Goal: Information Seeking & Learning: Compare options

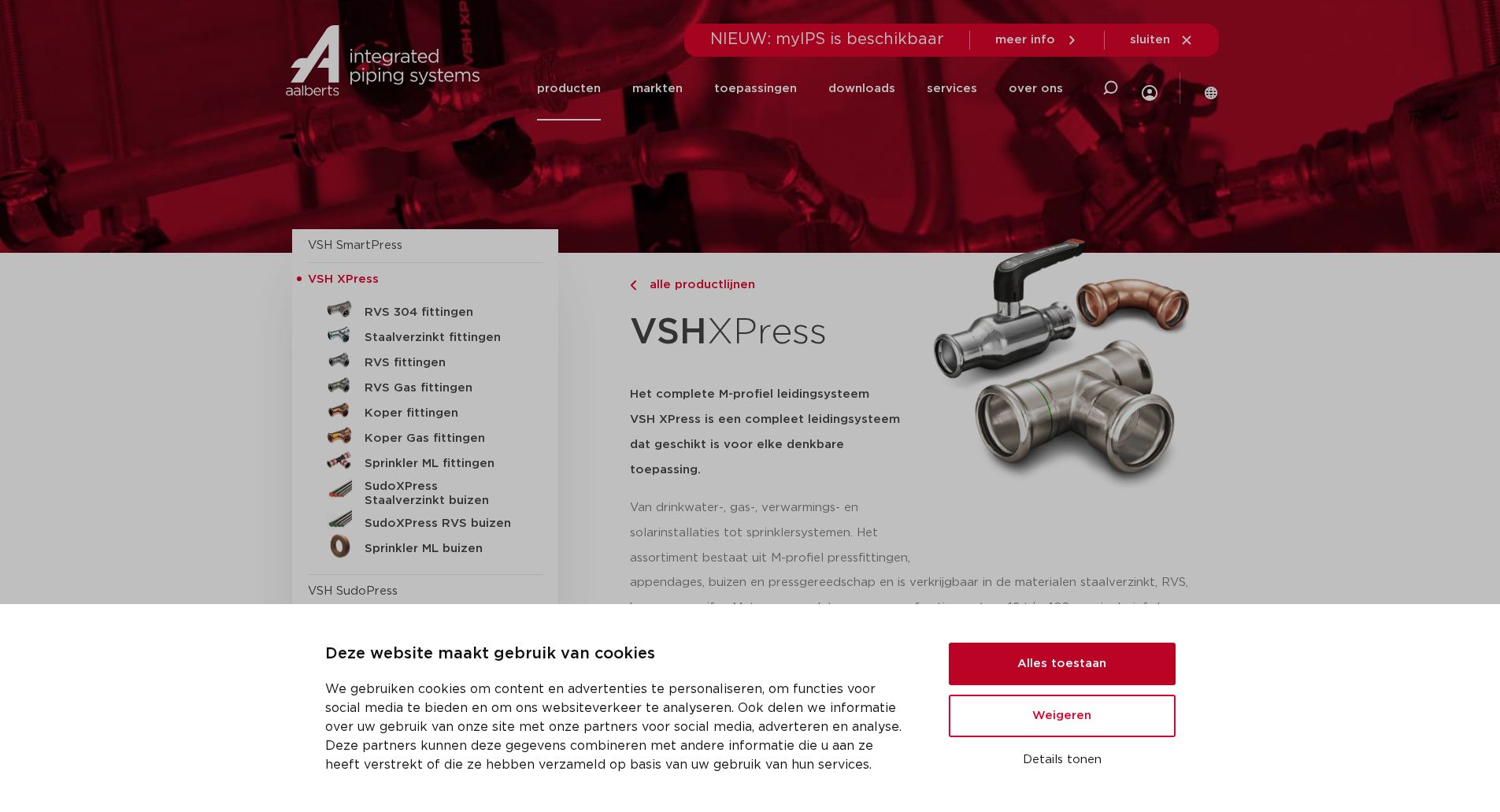
click at [1046, 653] on button "Alles toestaan" at bounding box center [1061, 663] width 227 height 42
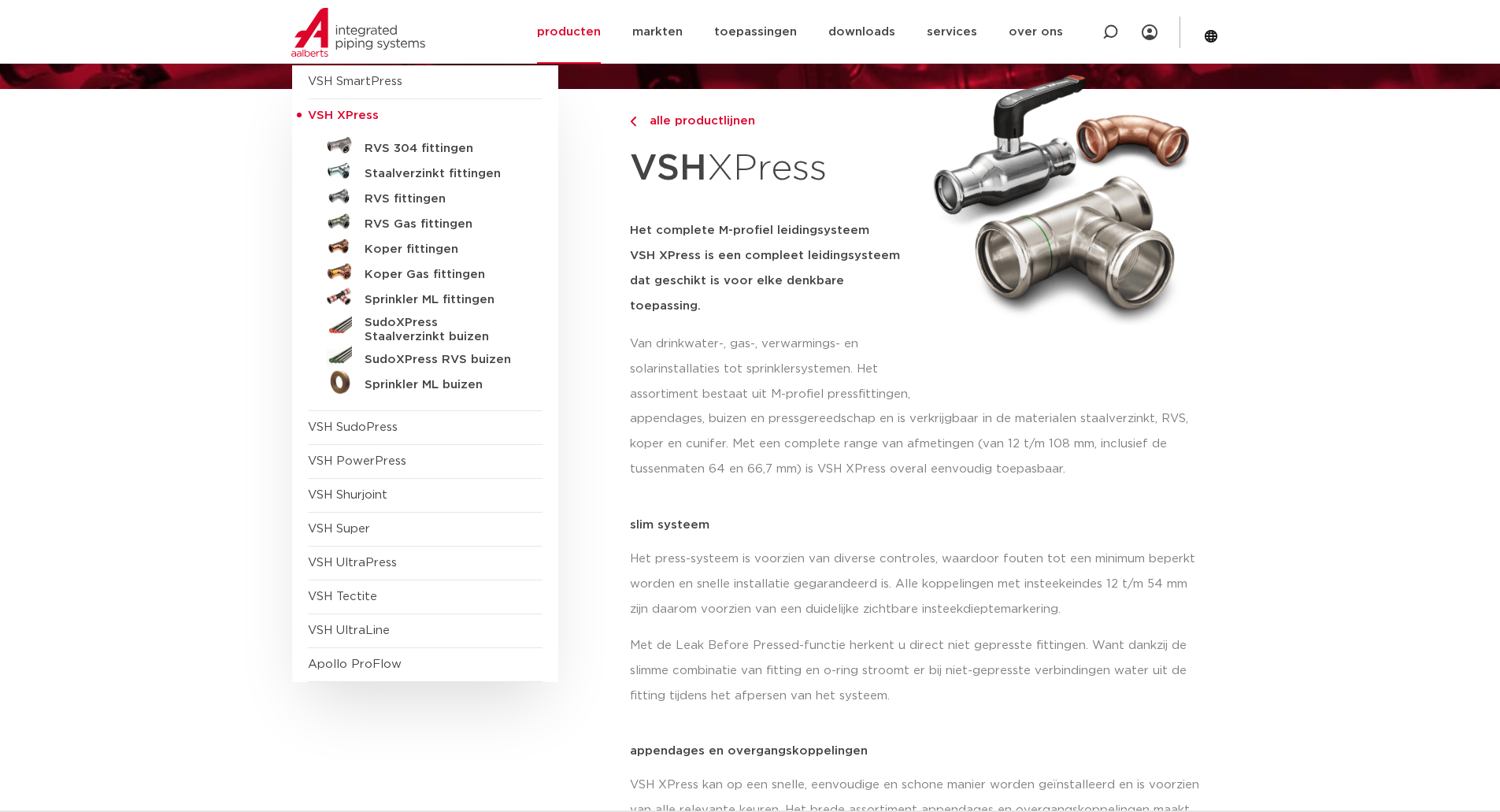
scroll to position [167, 0]
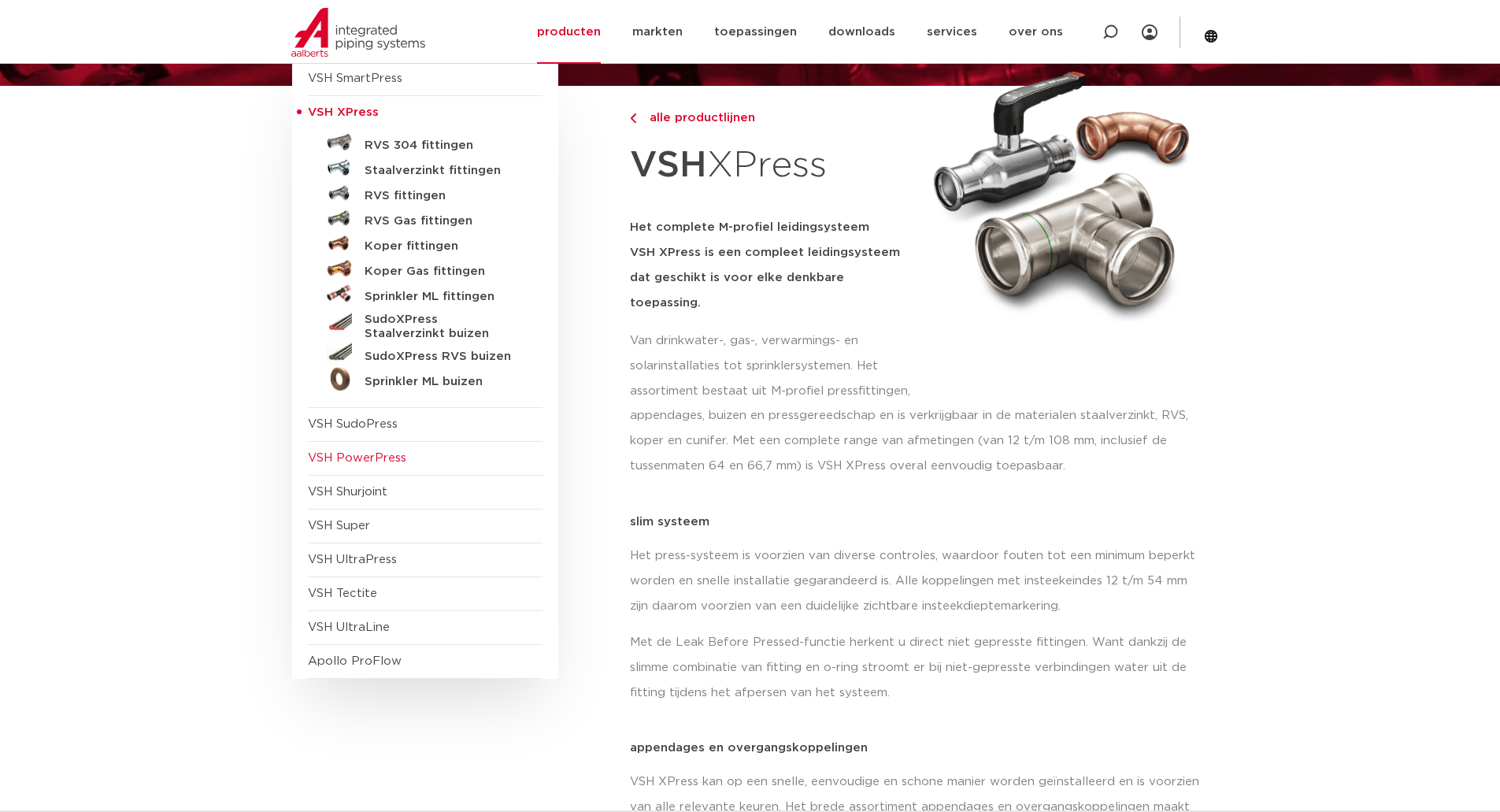
click at [370, 446] on span "VSH PowerPress" at bounding box center [425, 458] width 234 height 34
click at [377, 458] on span "VSH PowerPress" at bounding box center [357, 458] width 98 height 12
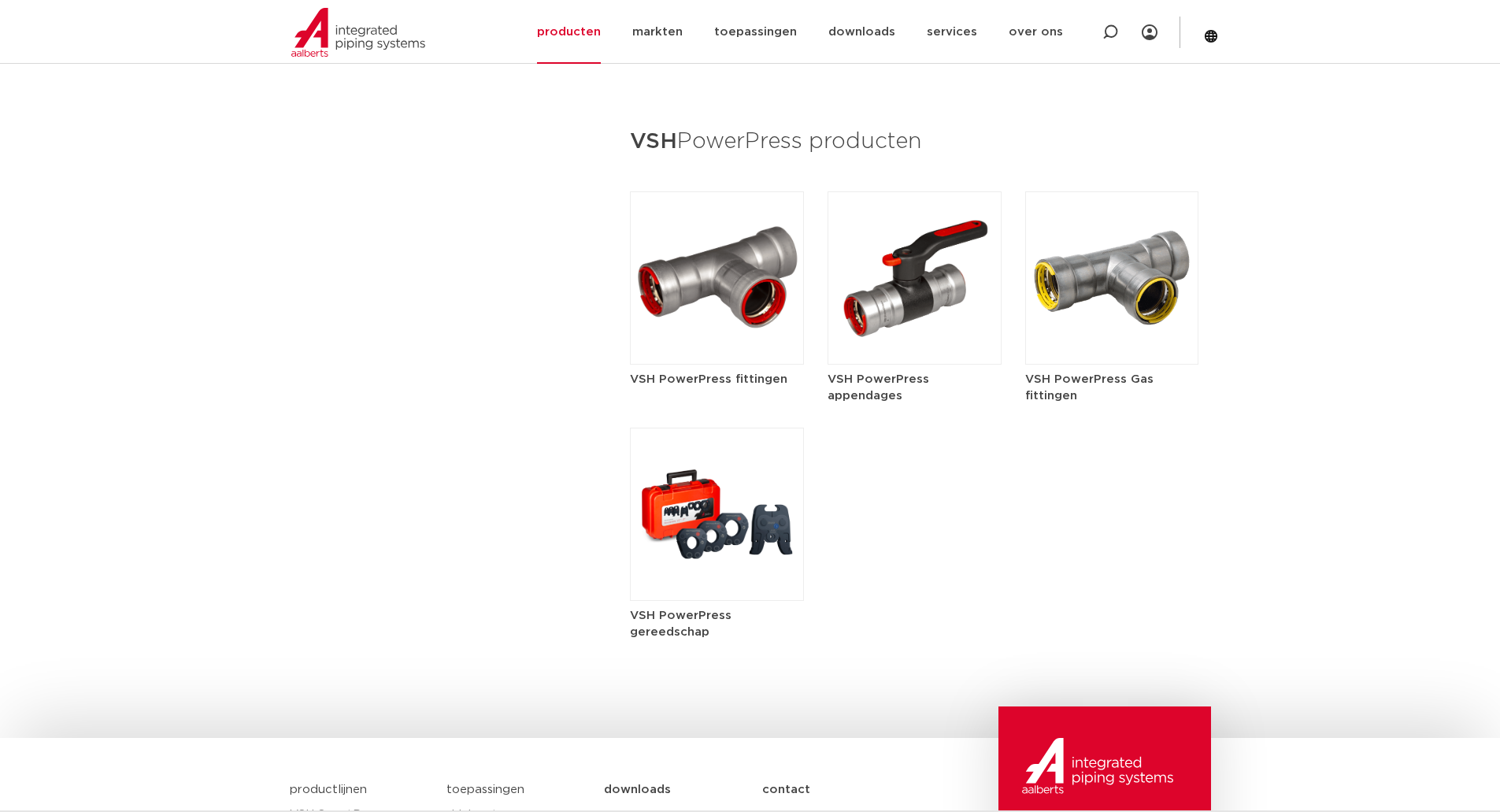
scroll to position [1881, 0]
click at [736, 557] on img at bounding box center [716, 513] width 174 height 174
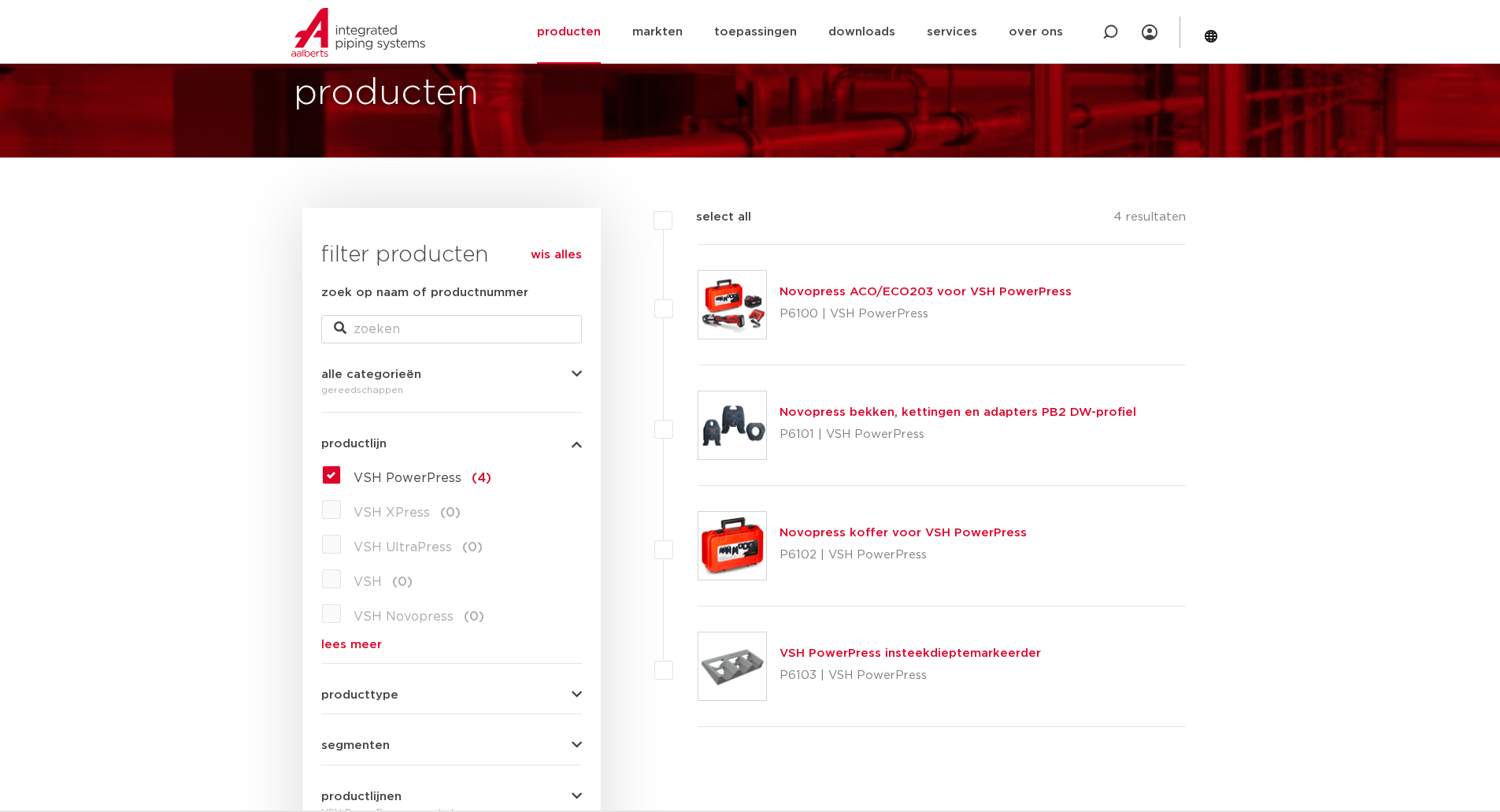
scroll to position [97, 0]
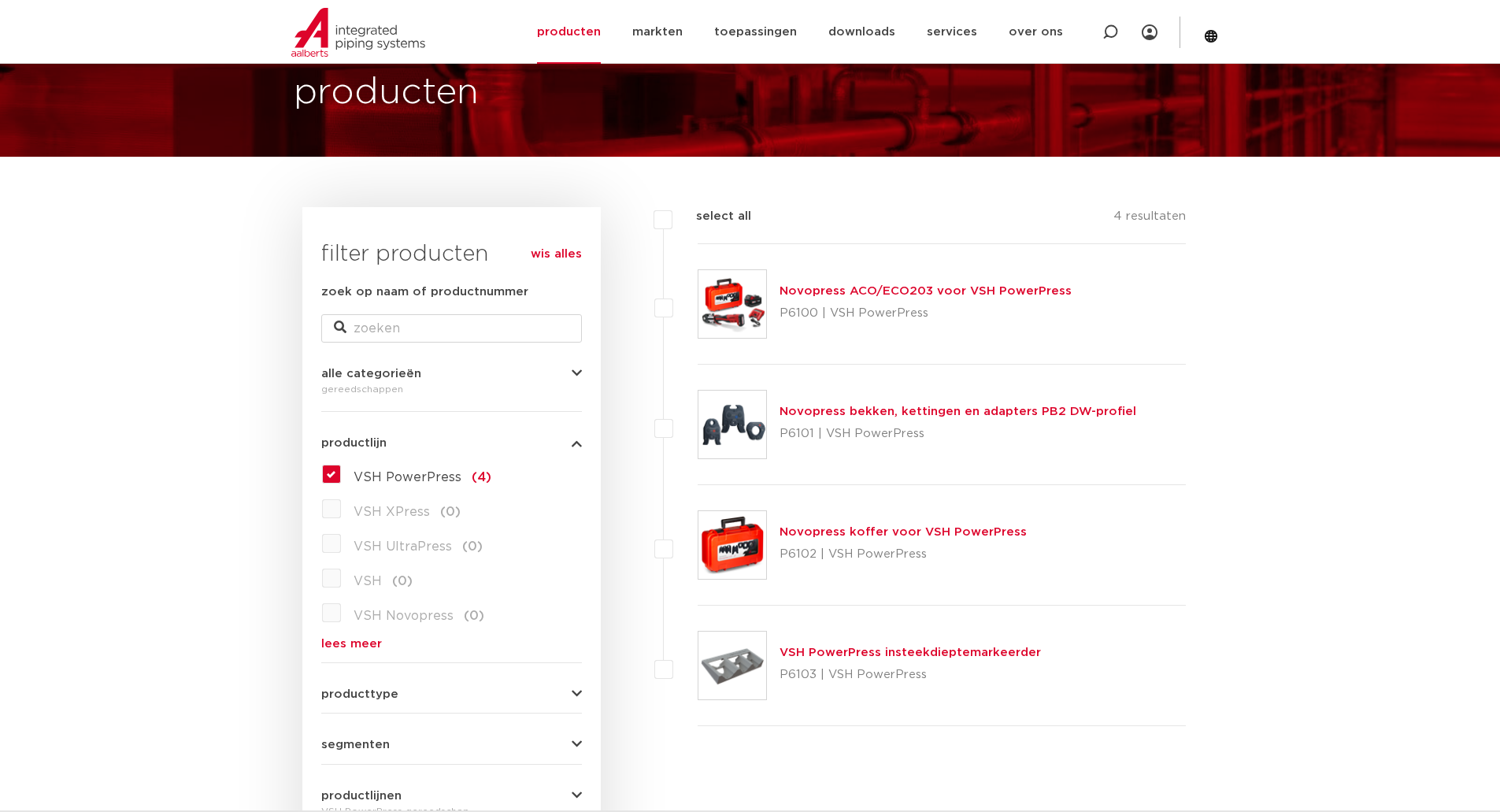
click at [1005, 416] on link "Novopress bekken, kettingen en adapters PB2 DW-profiel" at bounding box center [958, 411] width 357 height 12
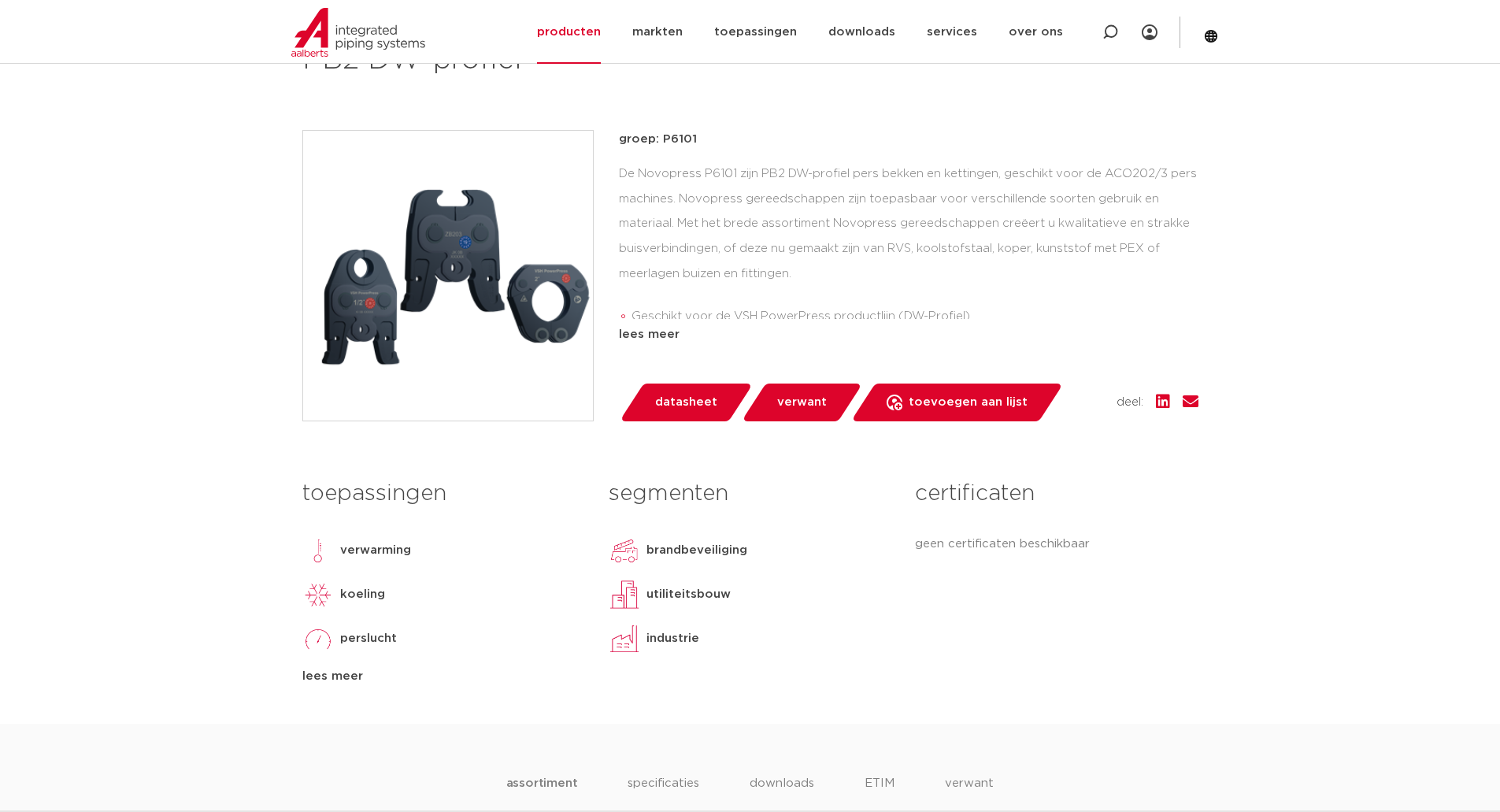
scroll to position [301, 0]
click at [659, 329] on div "lees meer" at bounding box center [908, 333] width 580 height 19
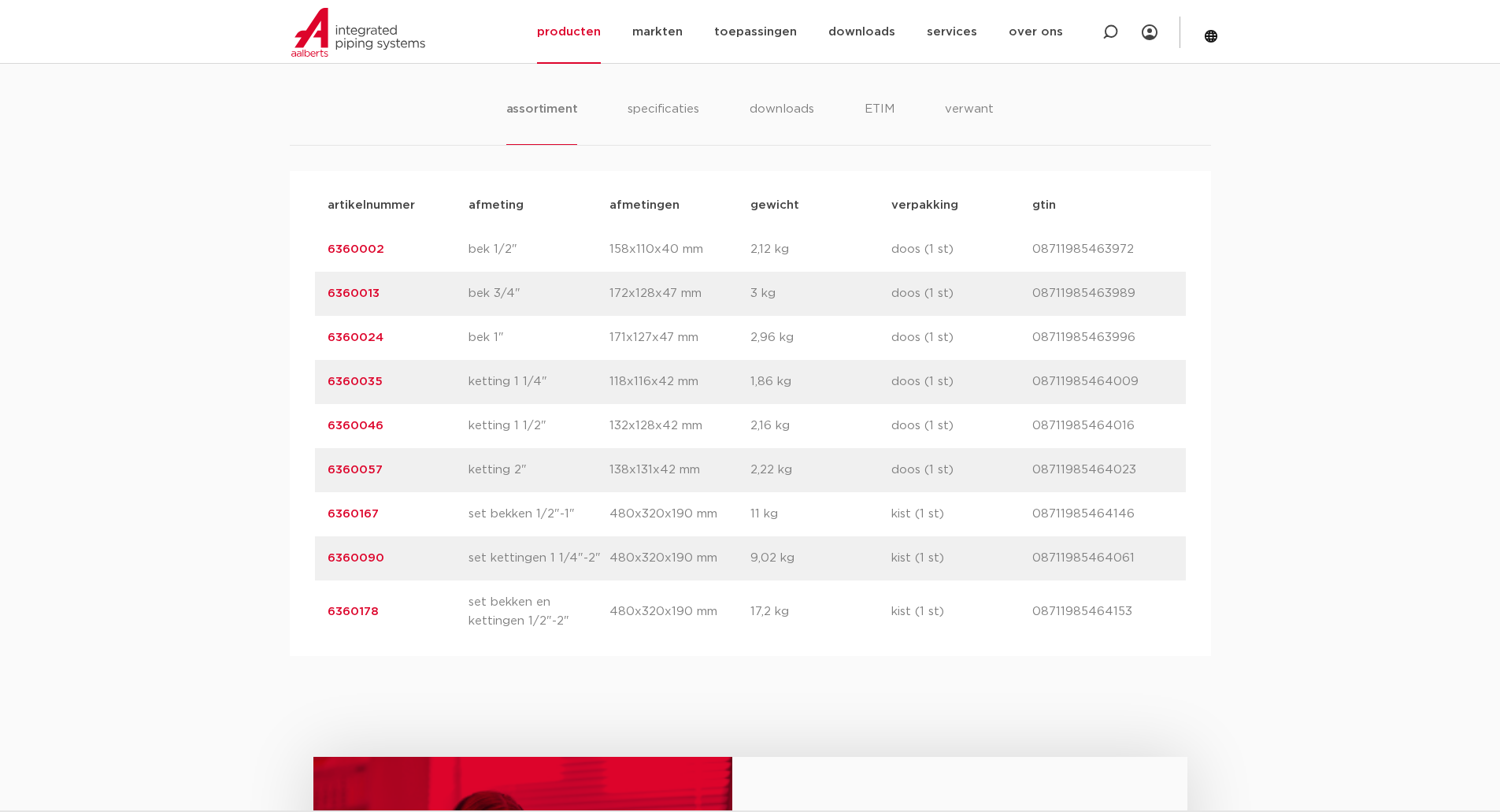
scroll to position [1010, 0]
click at [361, 244] on link "6360002" at bounding box center [356, 246] width 57 height 12
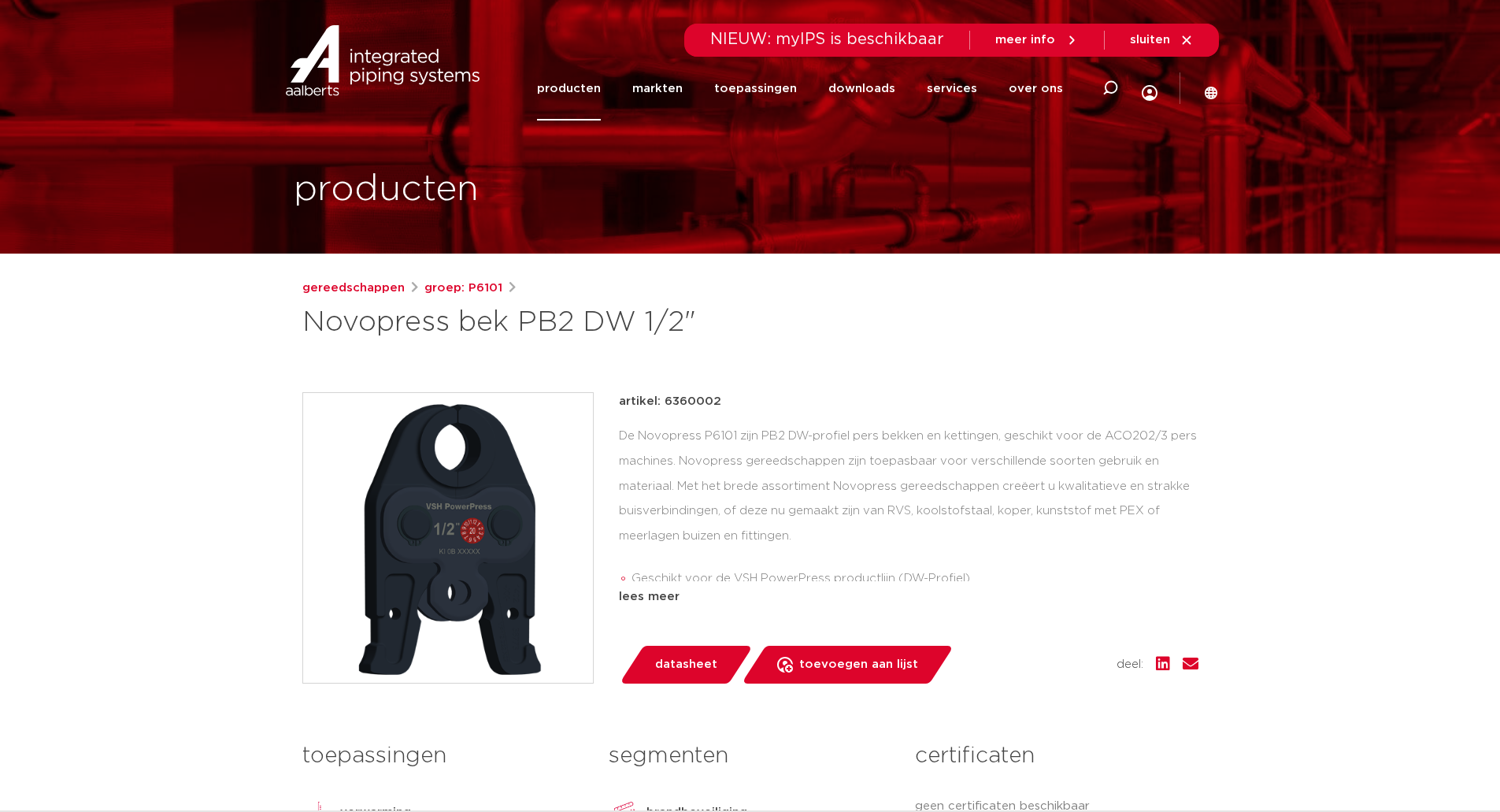
click at [361, 244] on div "producten" at bounding box center [750, 127] width 937 height 254
drag, startPoint x: 0, startPoint y: 0, endPoint x: 361, endPoint y: 244, distance: 435.7
click at [361, 244] on div "producten" at bounding box center [750, 127] width 937 height 254
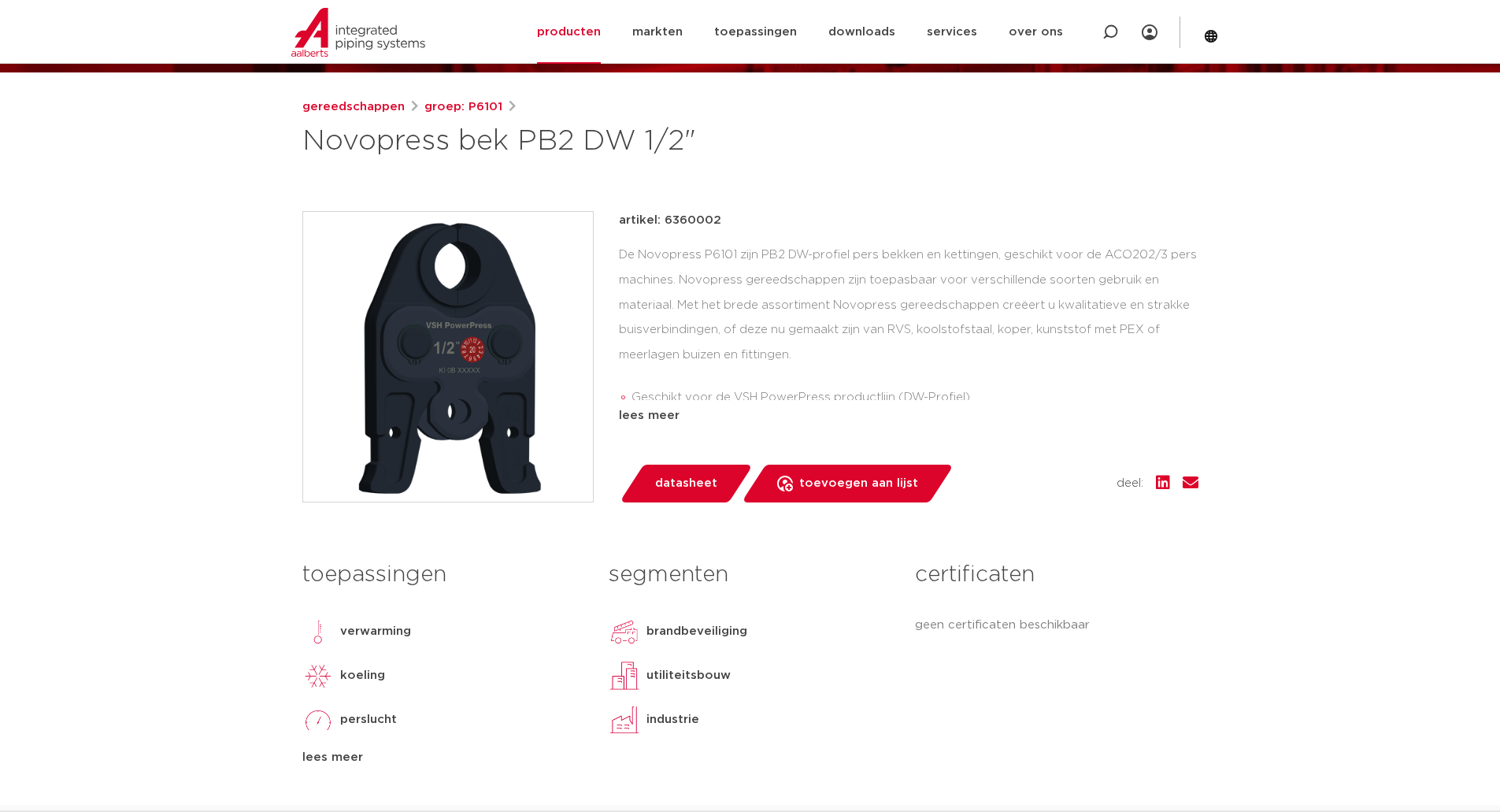
scroll to position [181, 0]
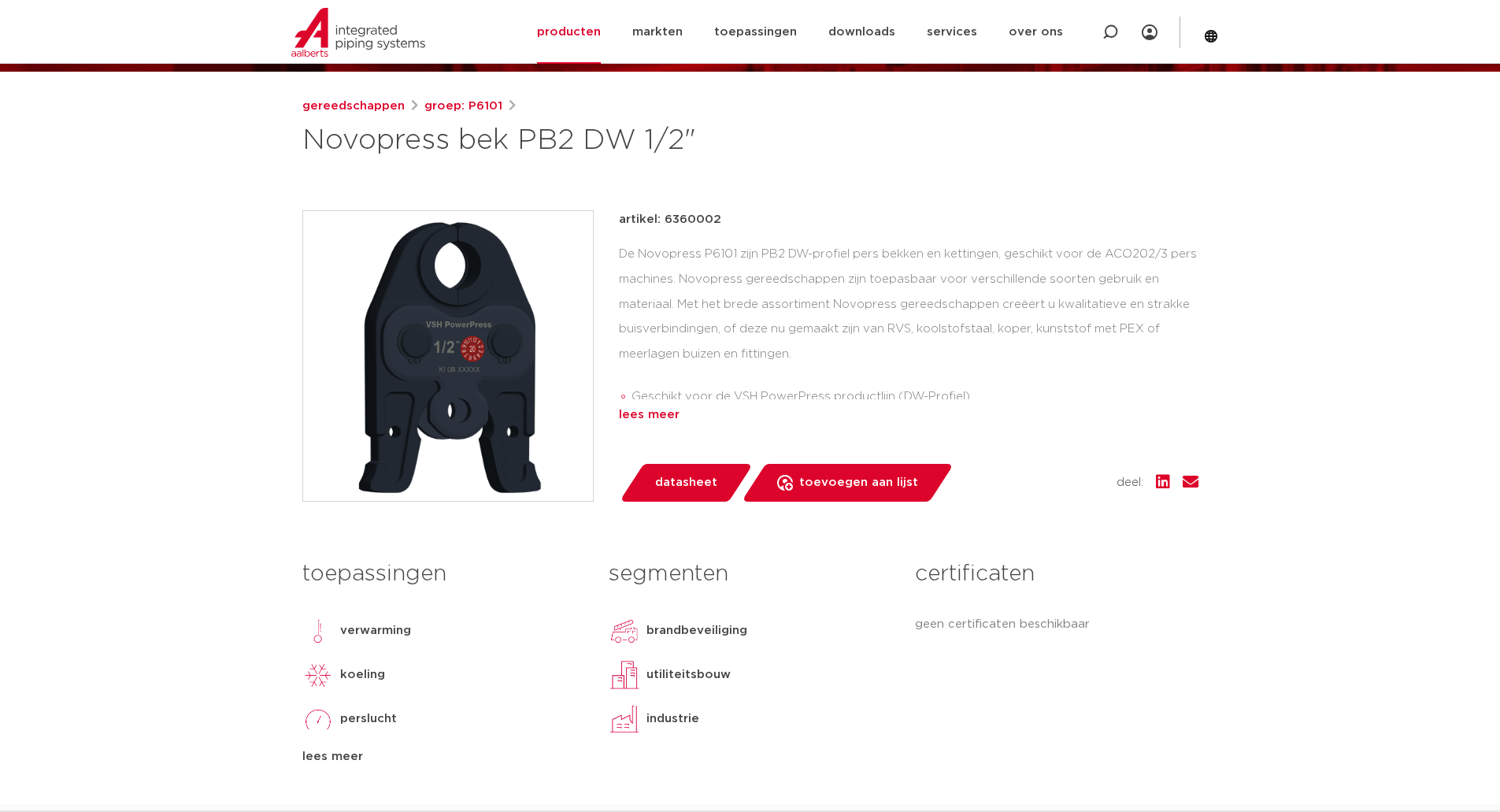
click at [637, 421] on div "lees meer" at bounding box center [908, 414] width 580 height 19
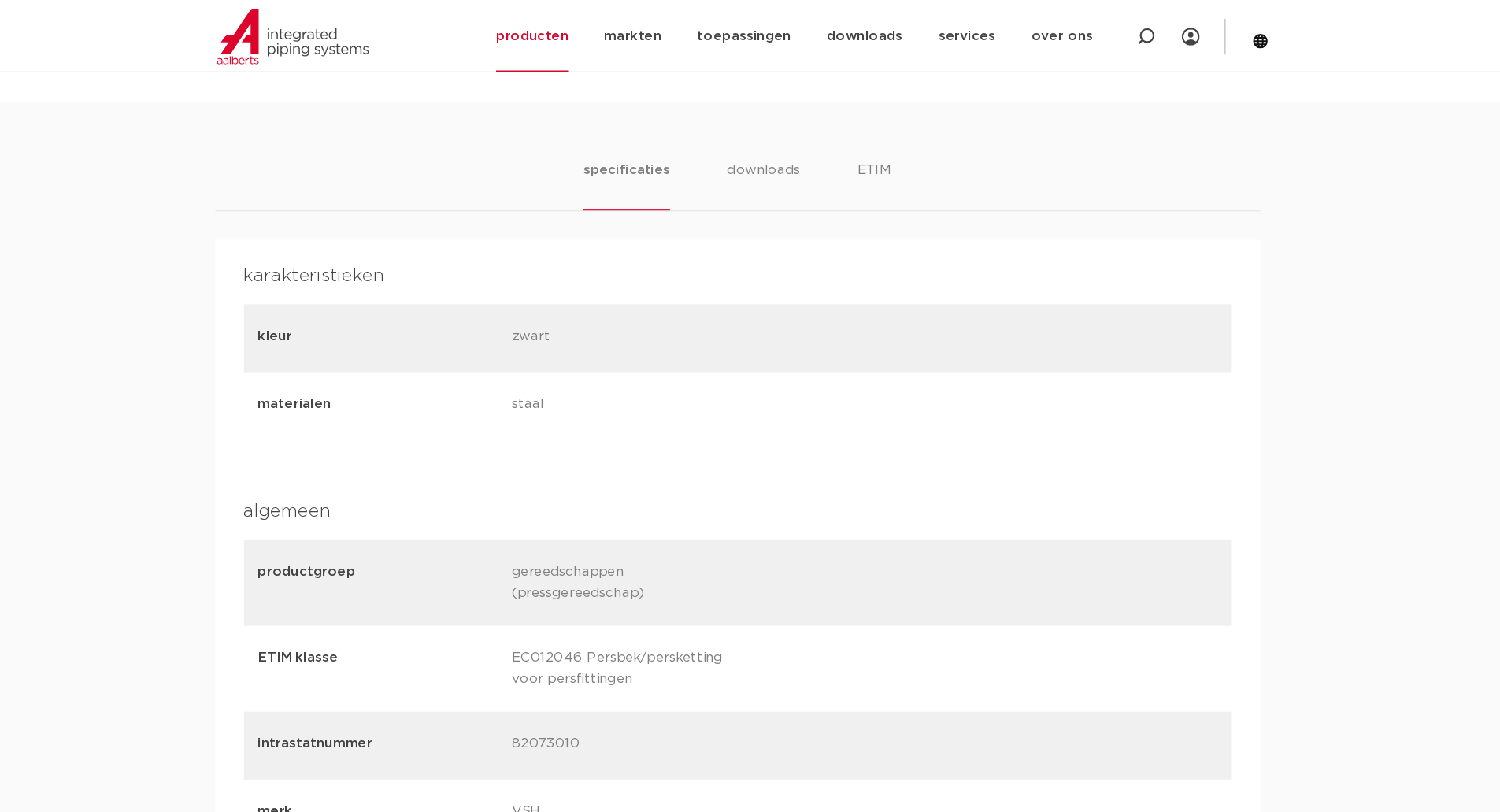
scroll to position [814, 0]
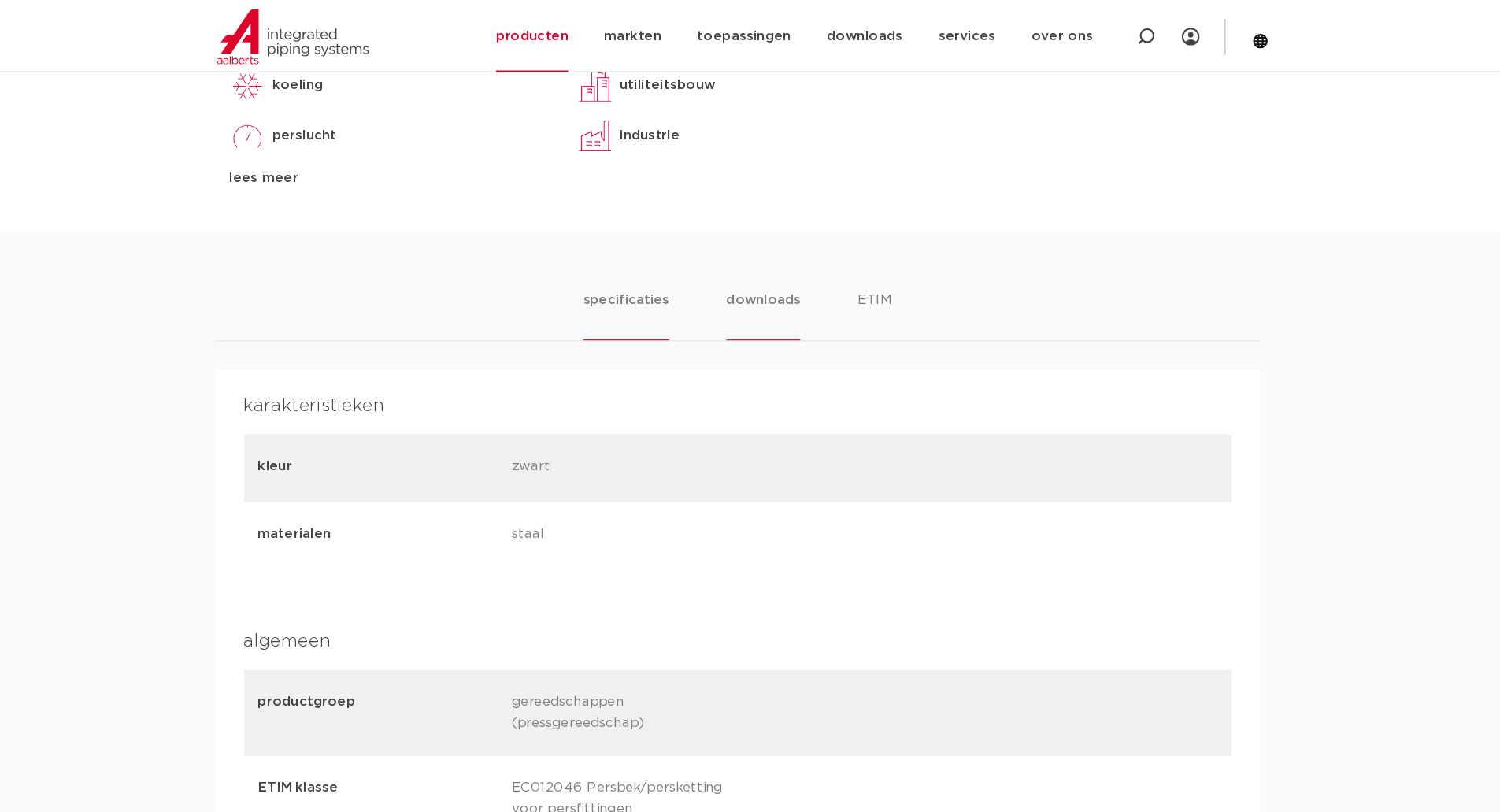
click at [771, 262] on li "downloads" at bounding box center [773, 278] width 66 height 45
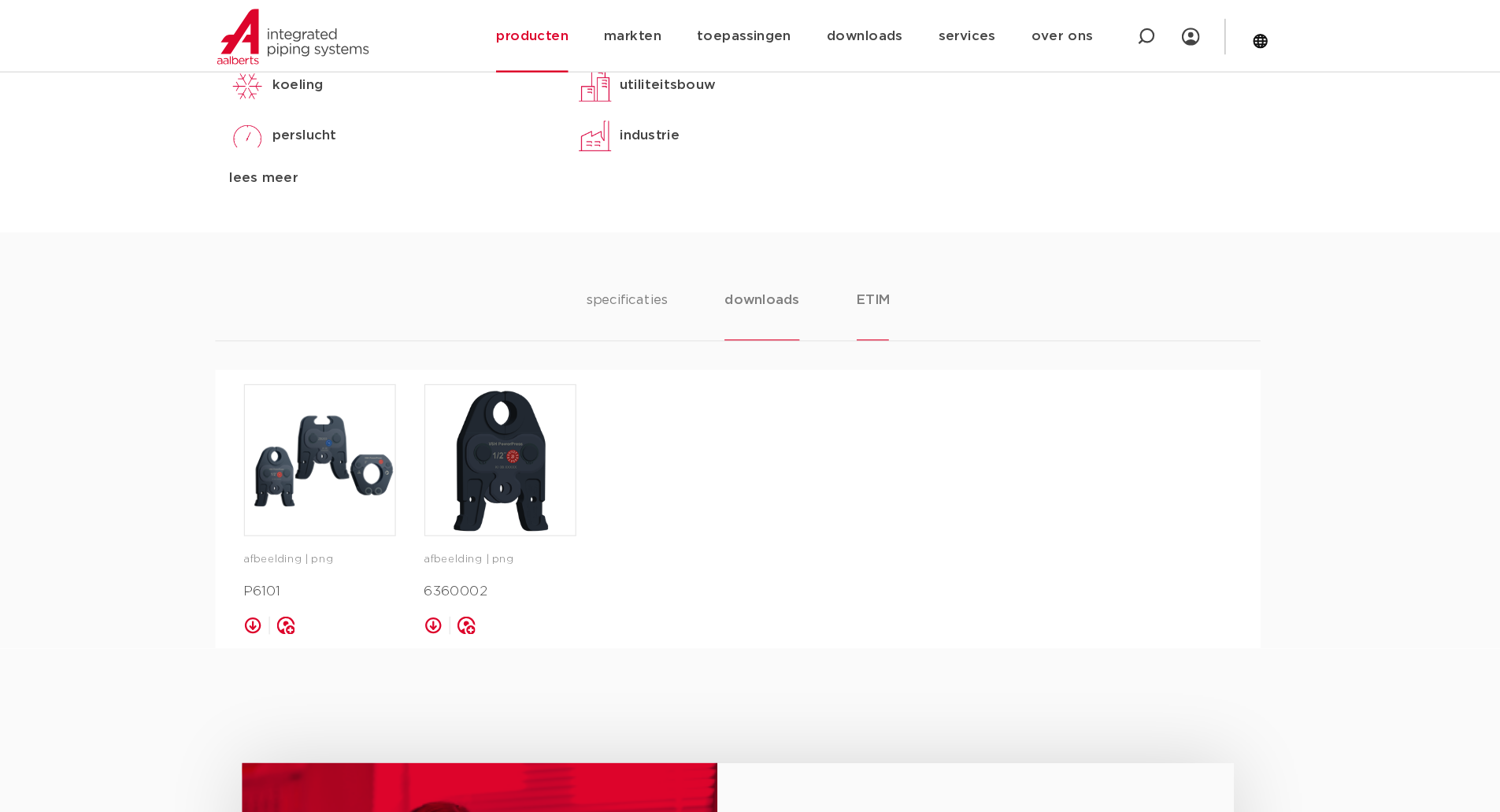
click at [878, 264] on li "ETIM" at bounding box center [869, 278] width 28 height 45
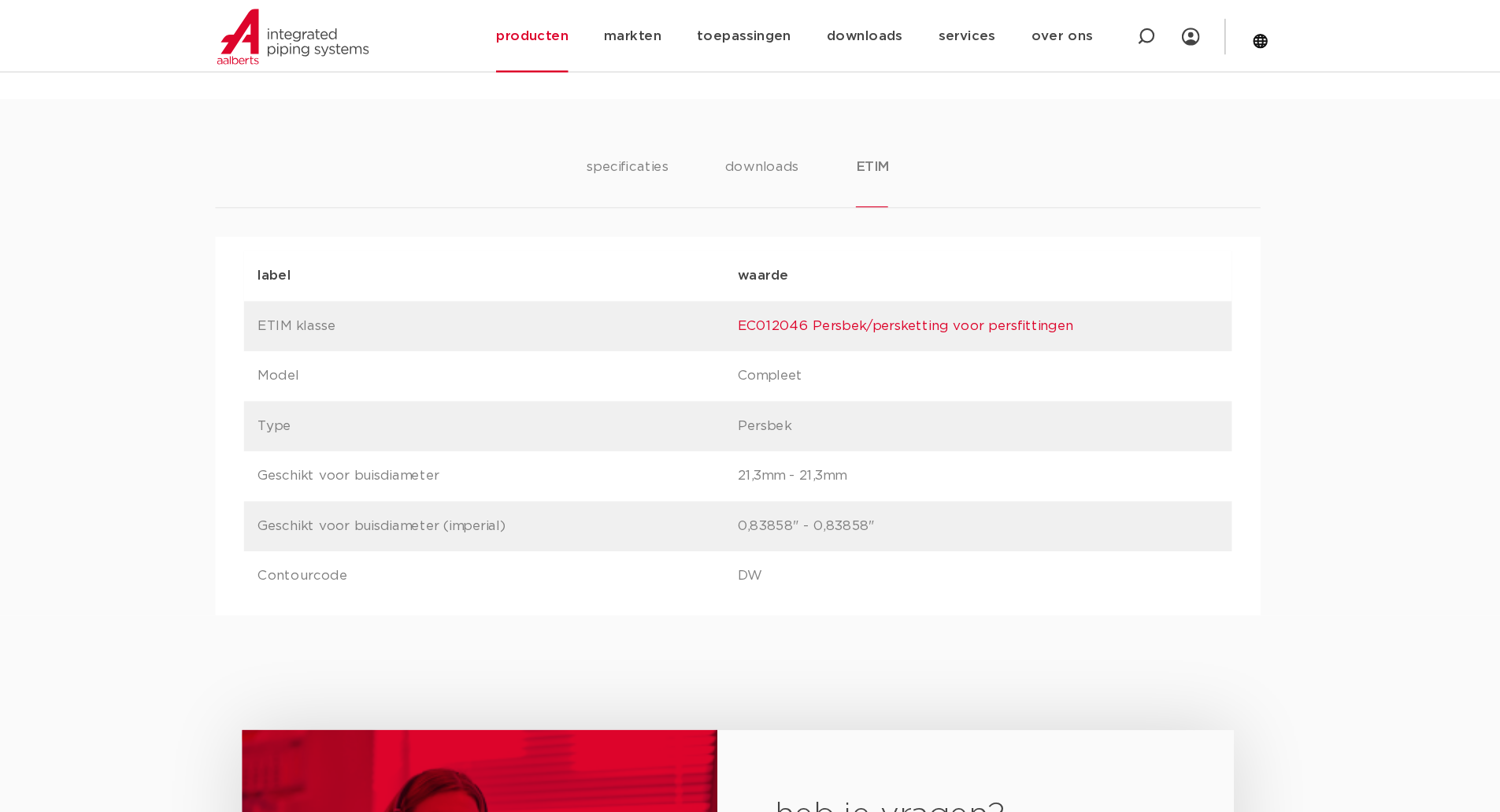
scroll to position [929, 0]
click at [677, 166] on li "specificaties" at bounding box center [652, 164] width 76 height 45
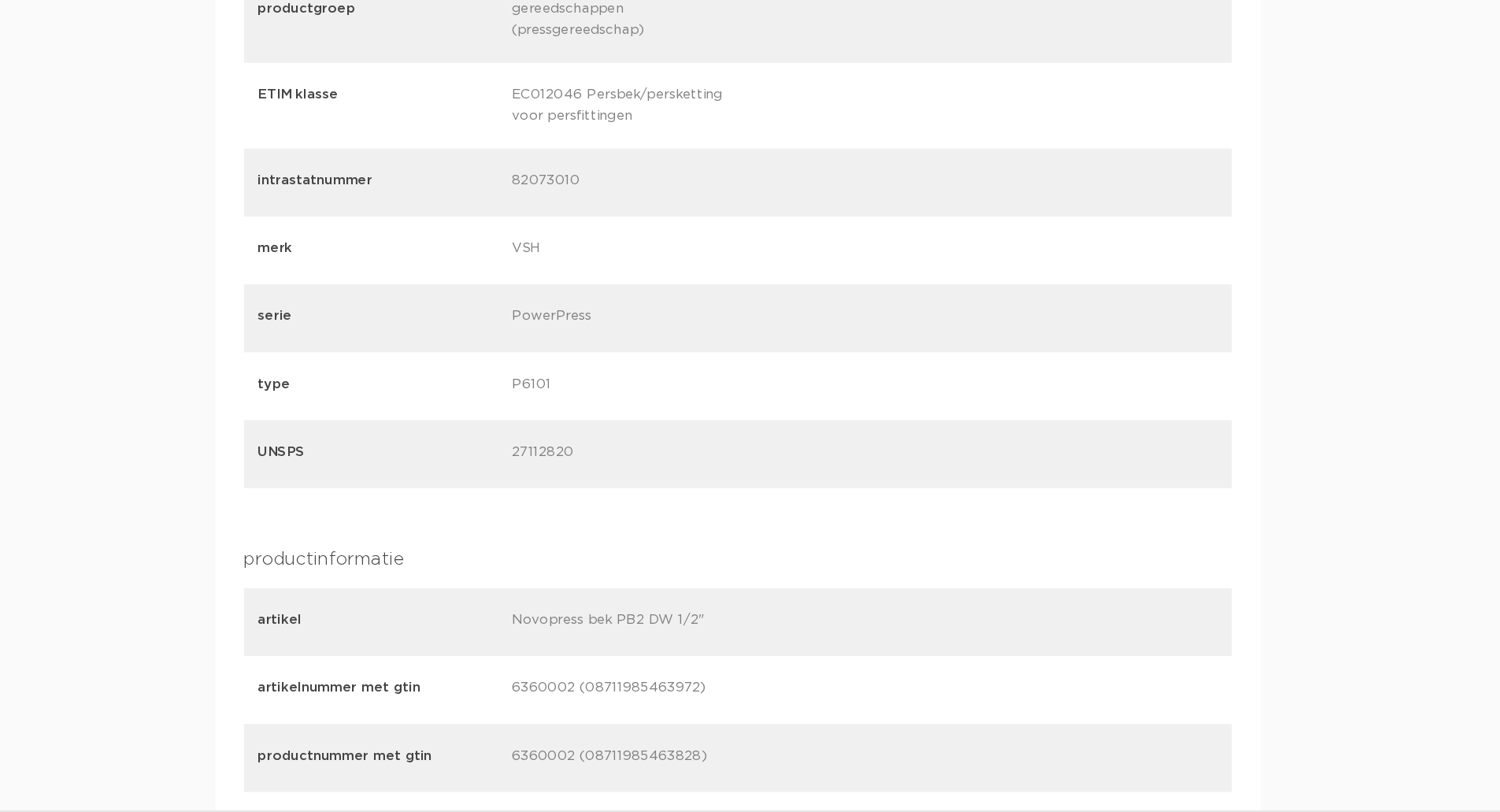
scroll to position [1332, 0]
click at [681, 553] on div "karakteristieken kleur zwart materialen staal algemeen productgroep gereedschap…" at bounding box center [750, 514] width 871 height 1373
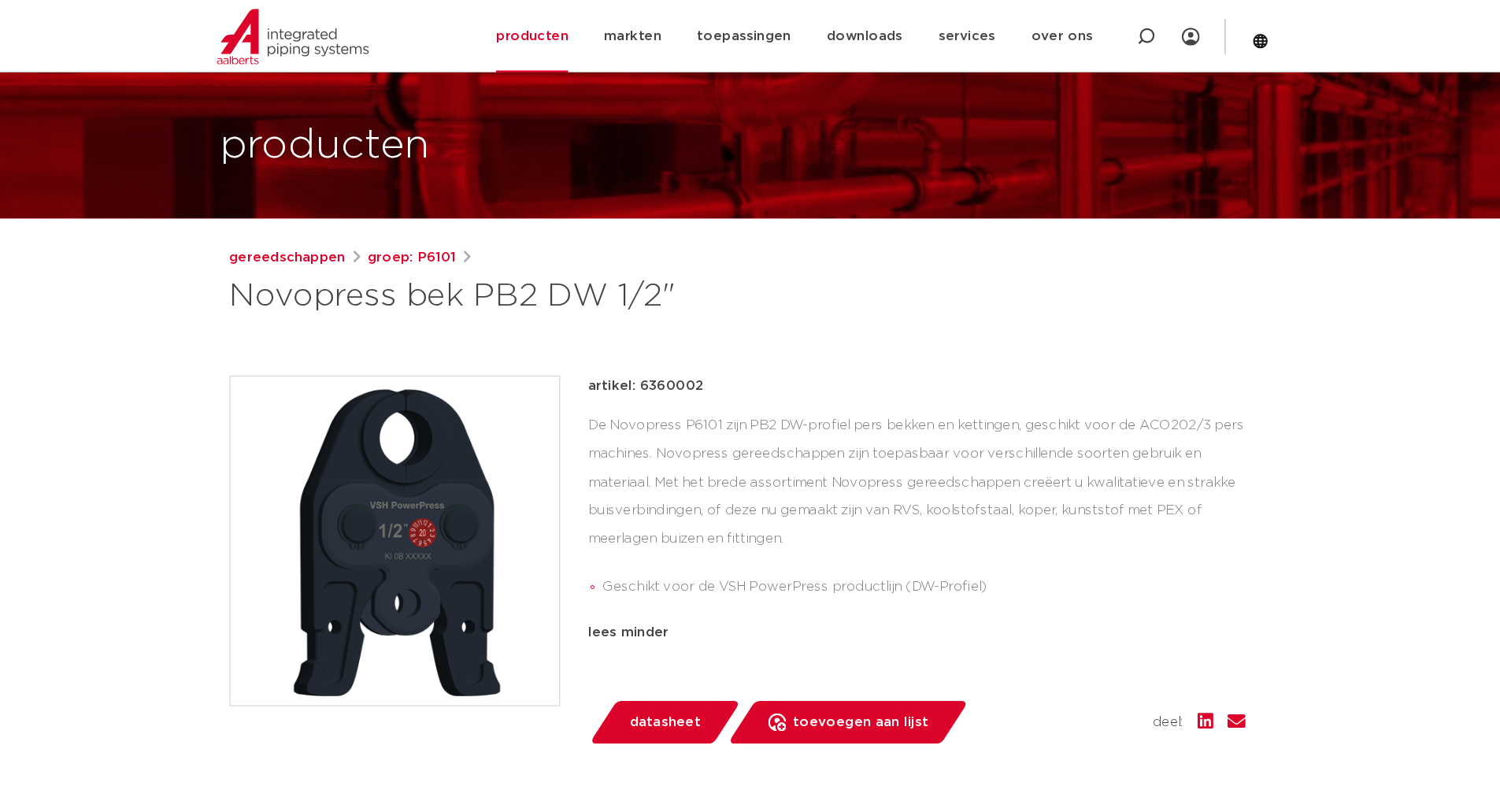
scroll to position [0, 0]
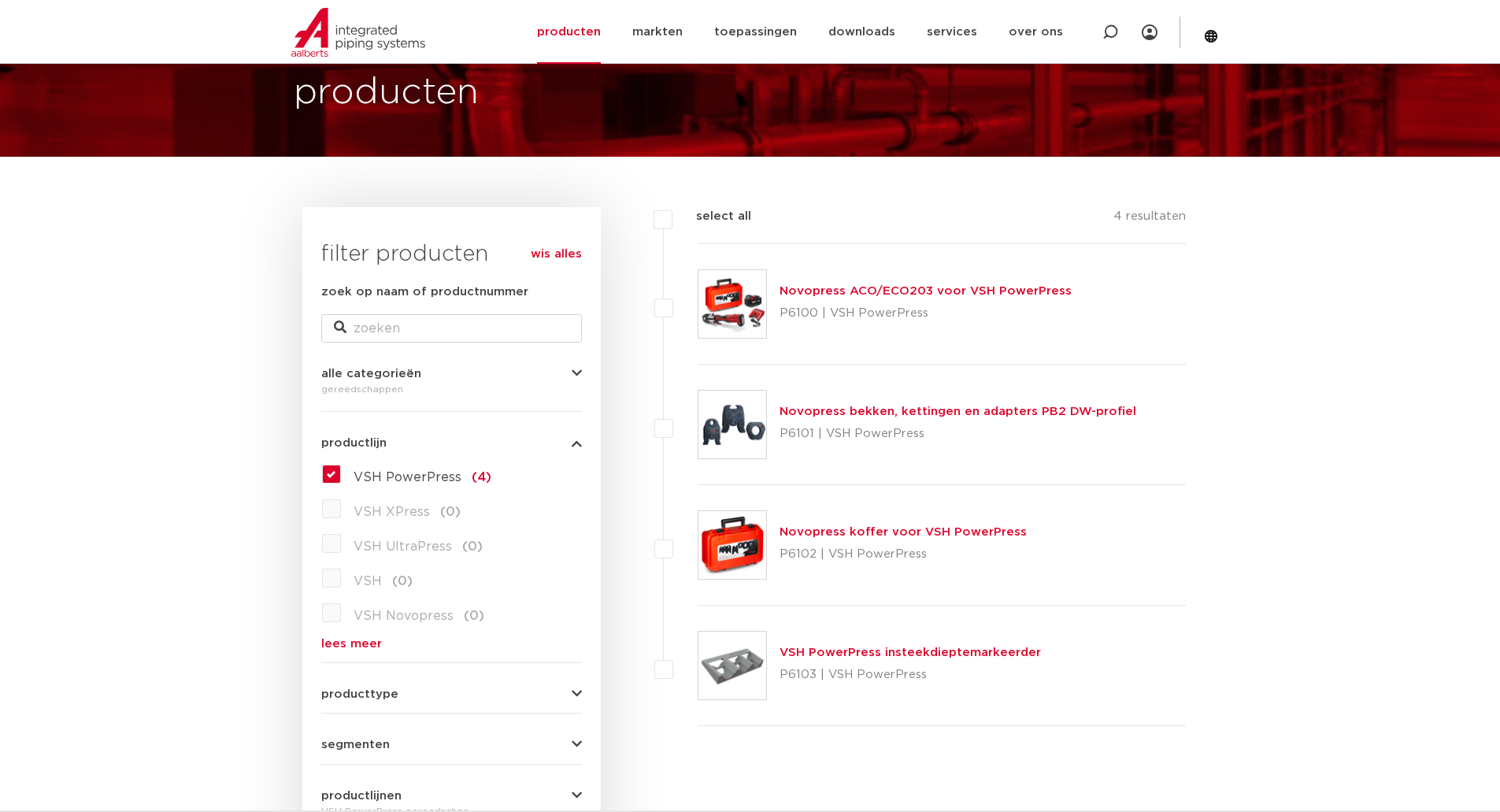
click at [845, 299] on div "Novopress ACO/ECO203 voor VSH PowerPress P6100 | VSH PowerPress" at bounding box center [926, 303] width 292 height 44
click at [838, 296] on link "Novopress ACO/ECO203 voor VSH PowerPress" at bounding box center [926, 291] width 292 height 12
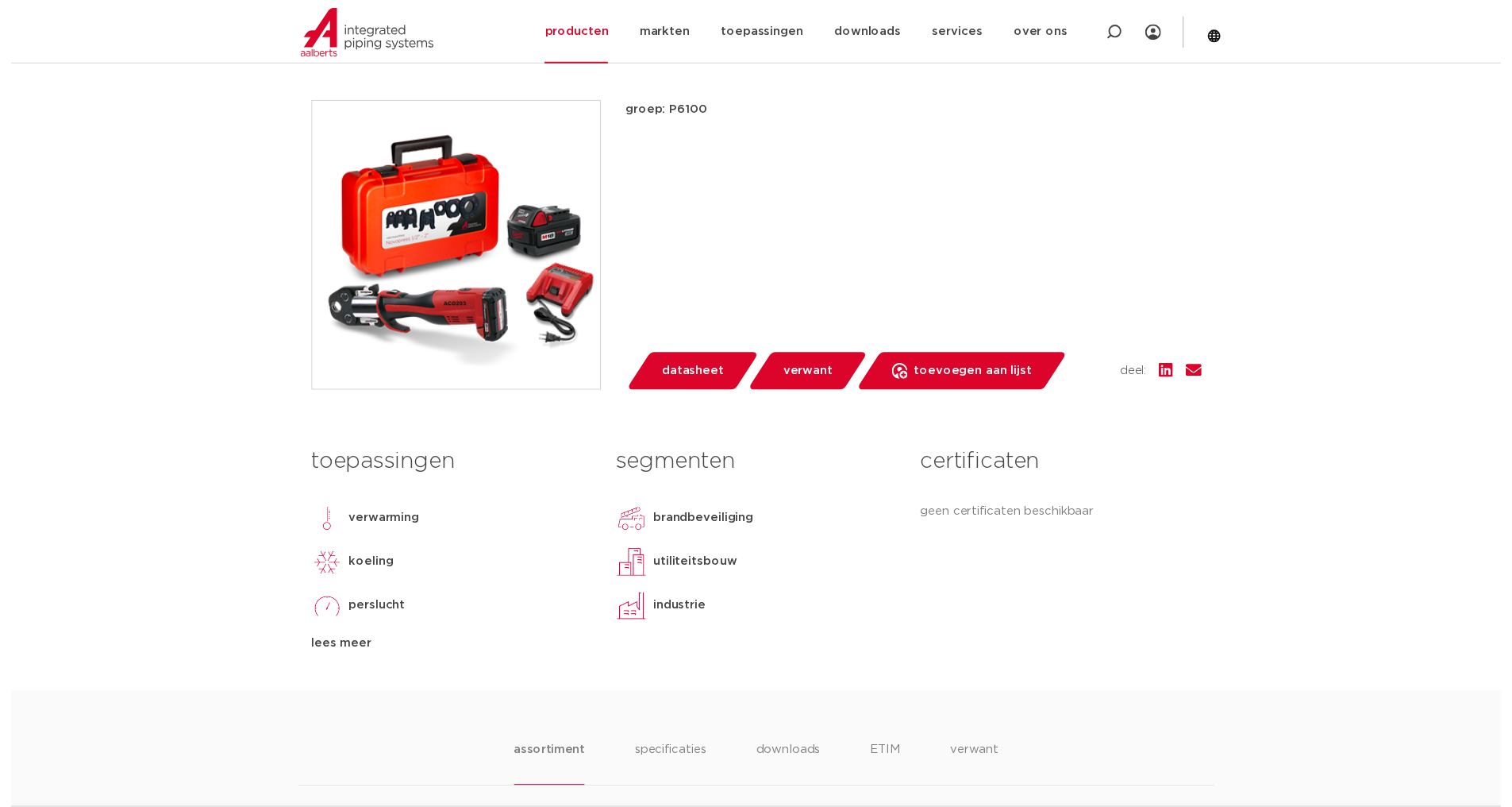
scroll to position [342, 0]
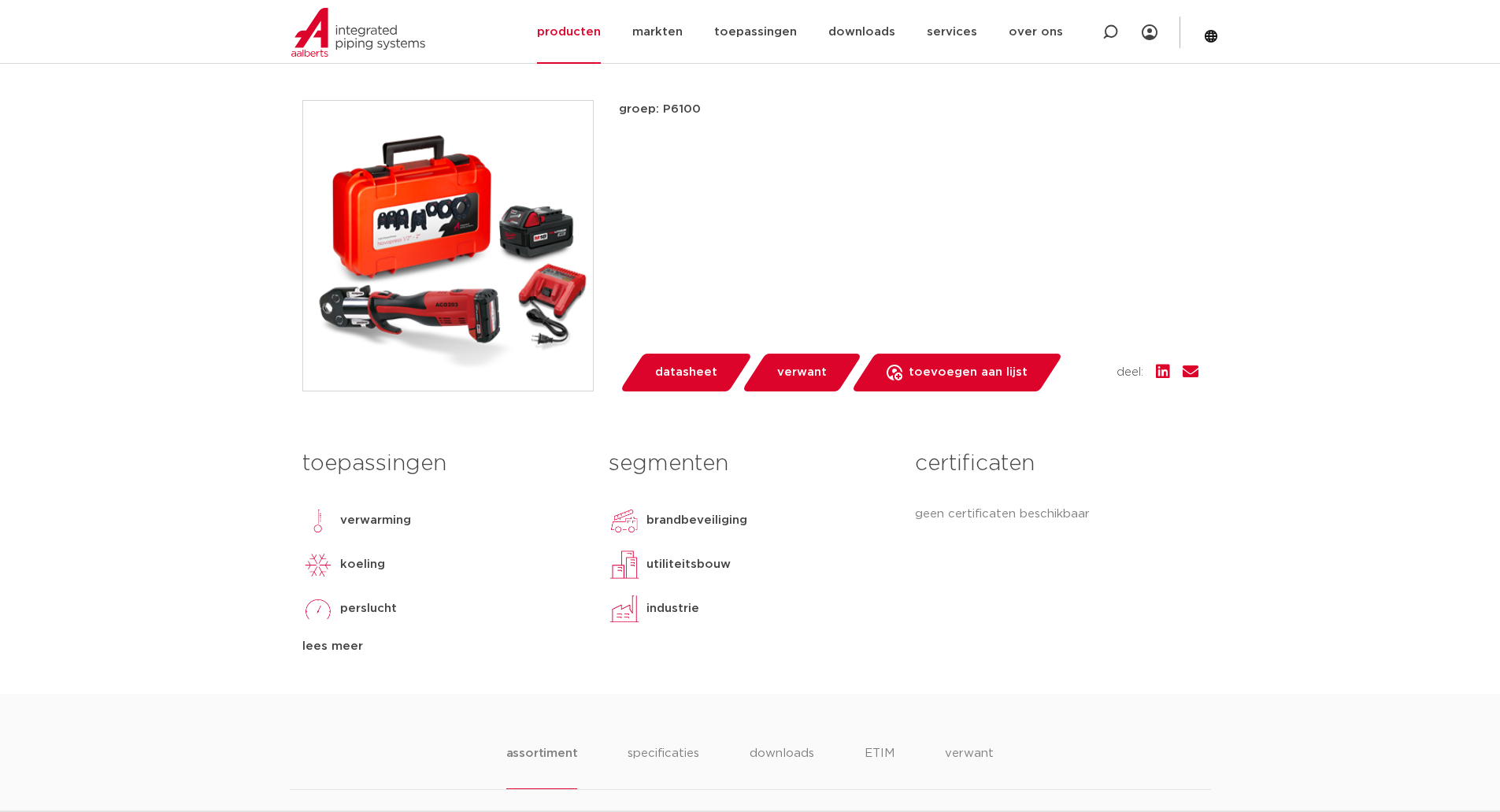
click at [669, 371] on span "datasheet" at bounding box center [686, 373] width 62 height 25
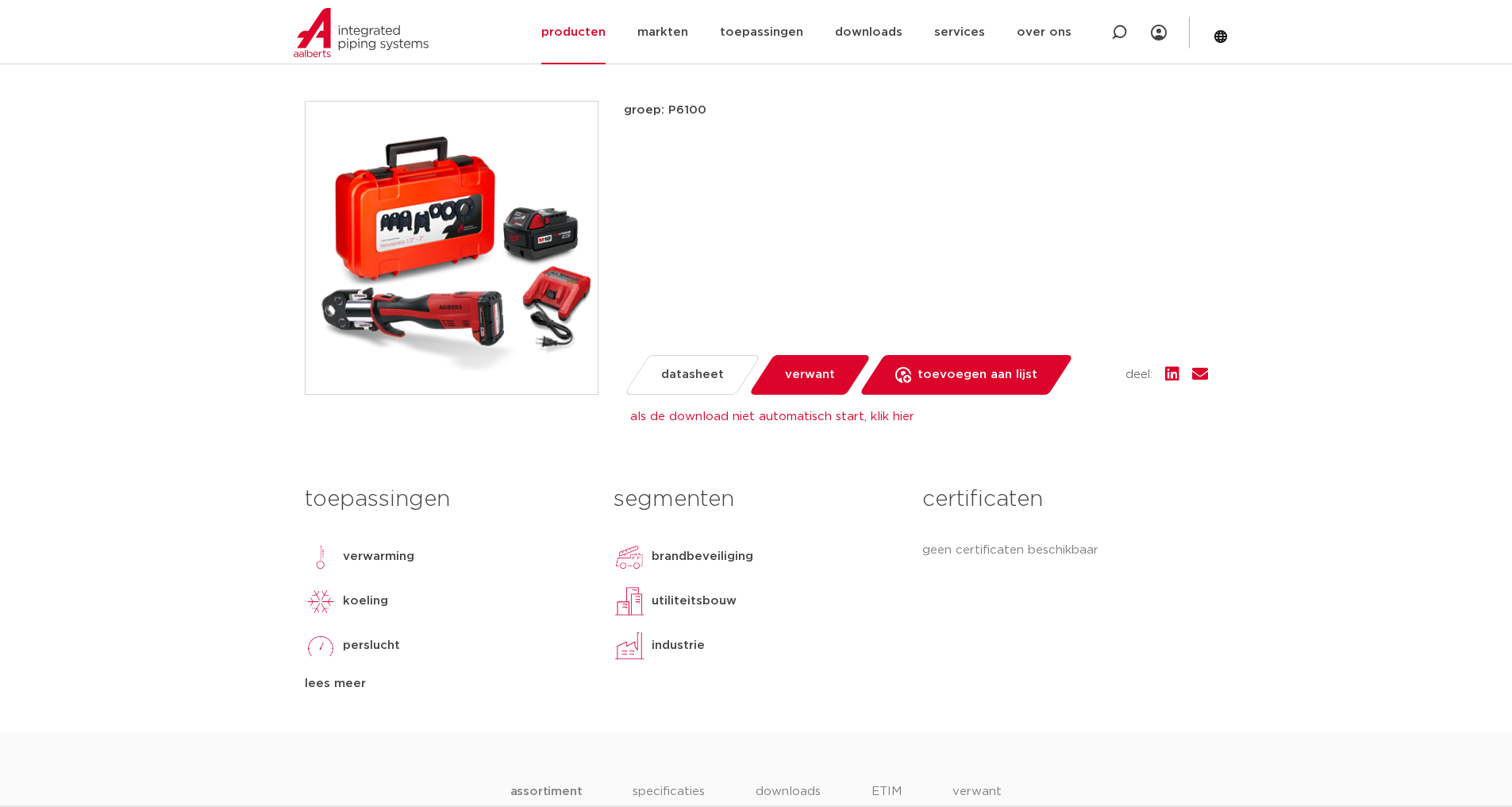
click at [444, 217] on img at bounding box center [451, 247] width 292 height 292
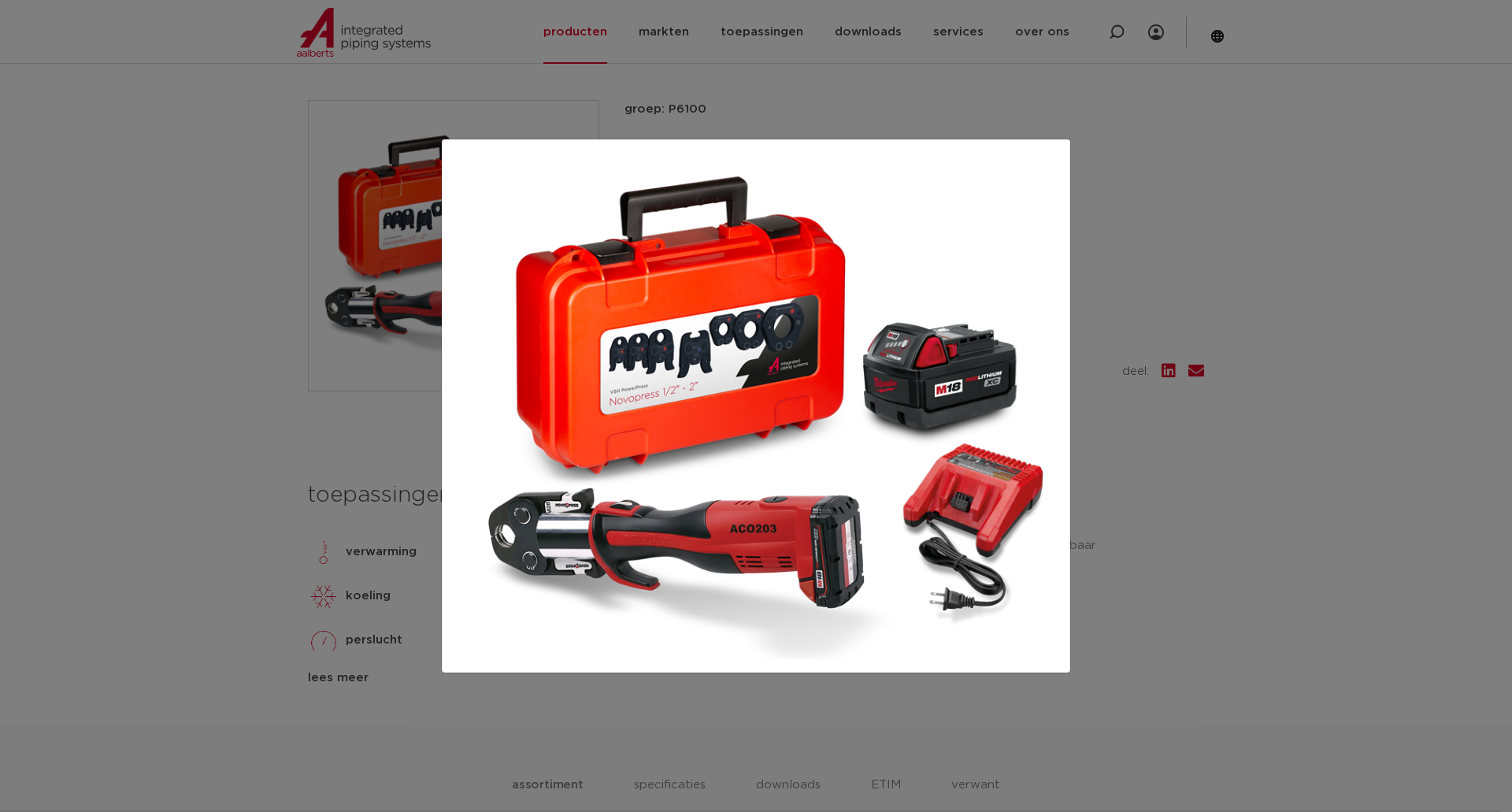
click at [293, 465] on div at bounding box center [756, 406] width 1512 height 812
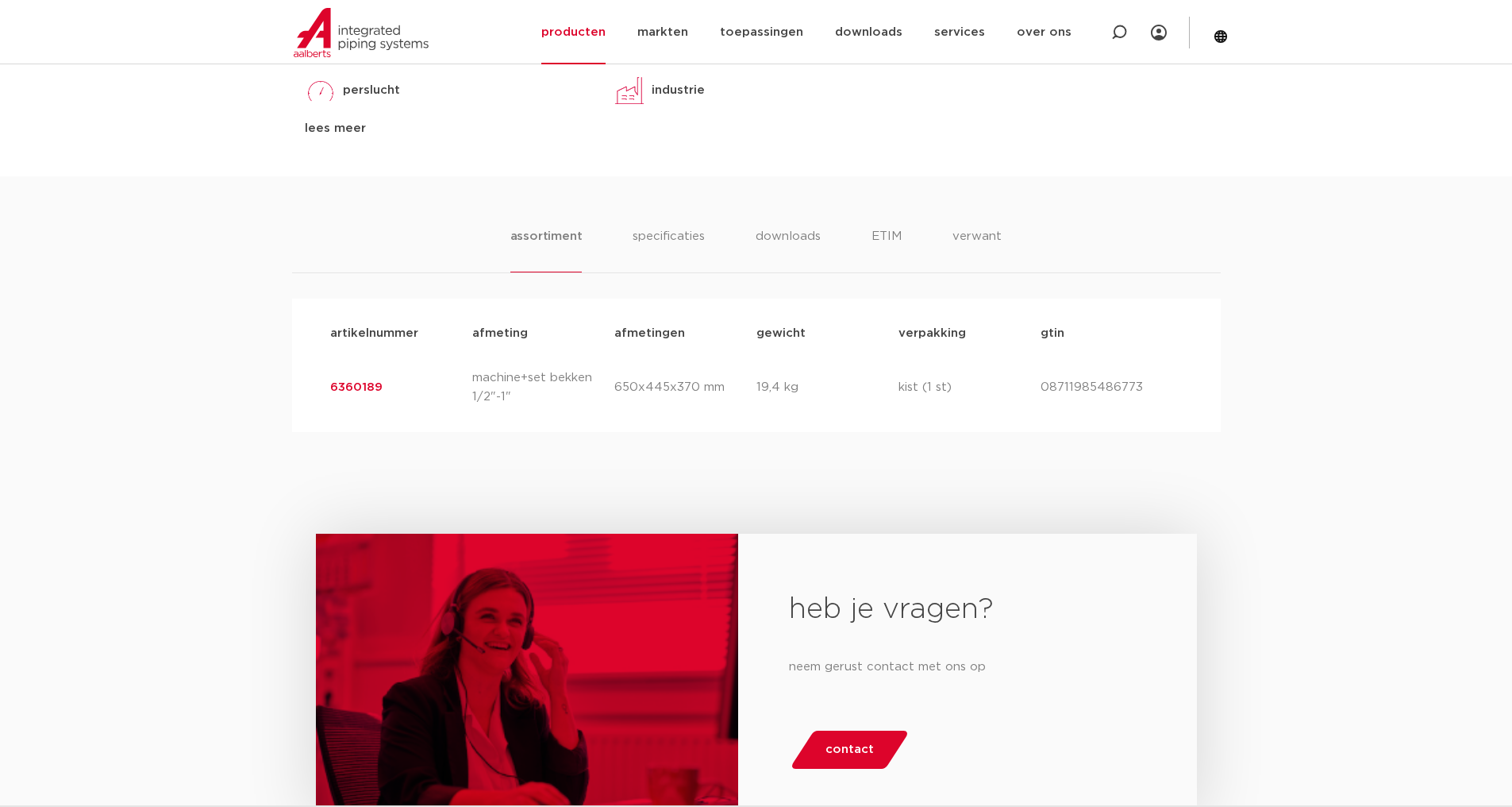
scroll to position [896, 0]
drag, startPoint x: 391, startPoint y: 382, endPoint x: 325, endPoint y: 391, distance: 66.6
click at [325, 391] on div "artikelnummer 6360189 afmeting machine+set bekken 1/2"-1" [GEOGRAPHIC_DATA] 650…" at bounding box center [756, 388] width 878 height 63
copy link "6360189"
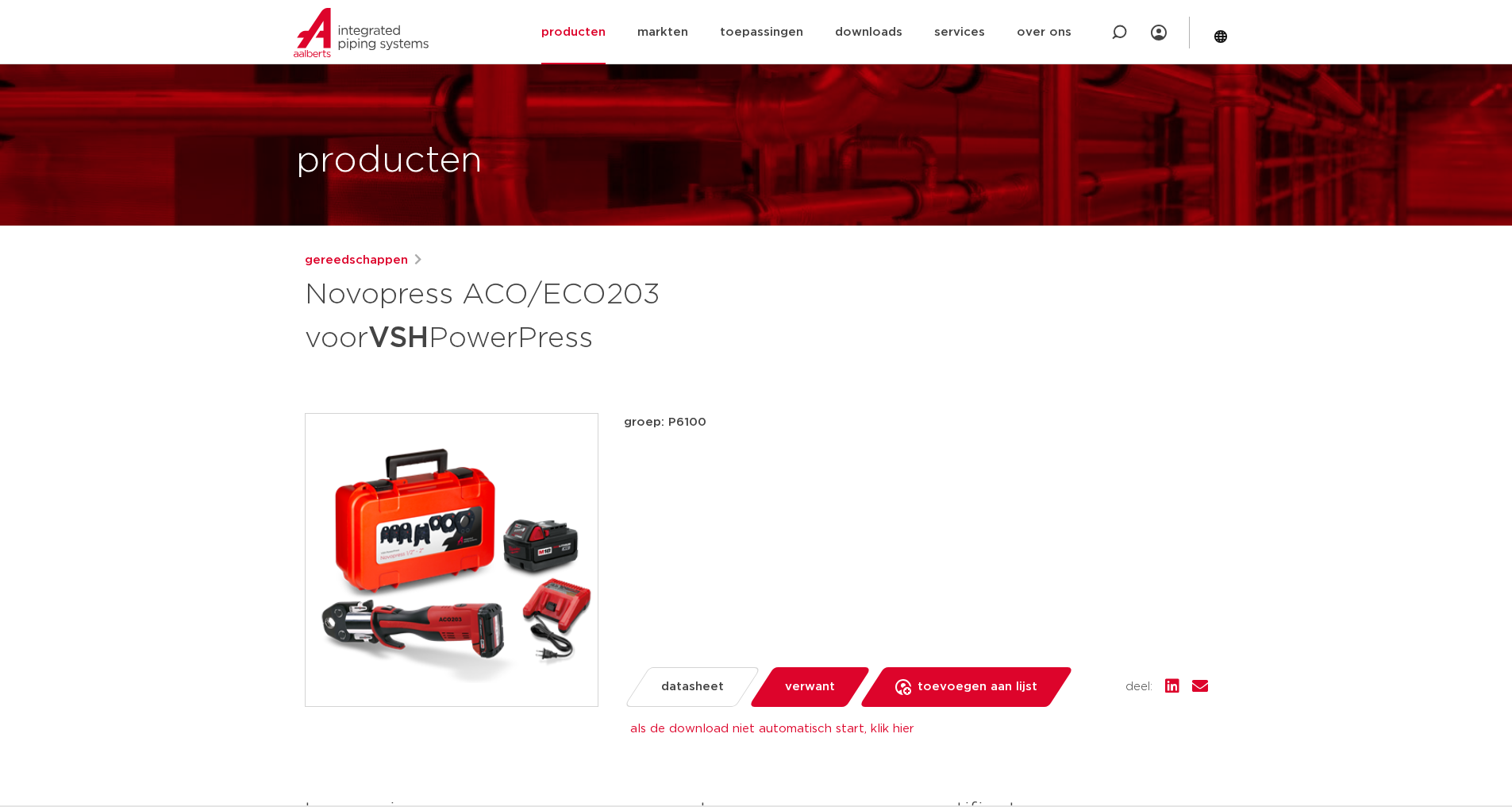
scroll to position [0, 0]
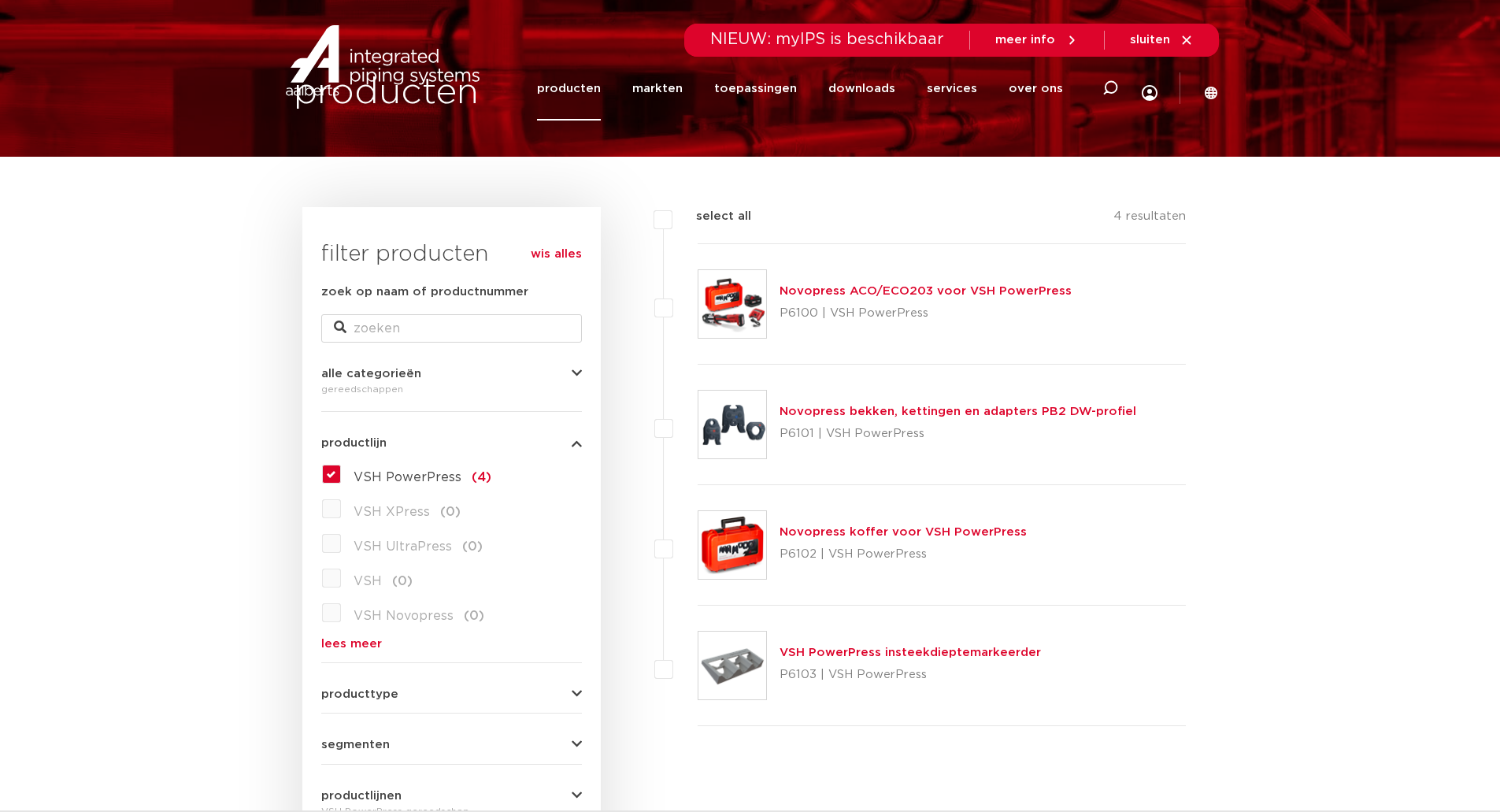
click at [961, 420] on div "Novopress bekken, kettingen en adapters PB2 DW-profiel P6101 | VSH PowerPress" at bounding box center [958, 424] width 357 height 44
click at [975, 409] on link "Novopress bekken, kettingen en adapters PB2 DW-profiel" at bounding box center [958, 411] width 357 height 12
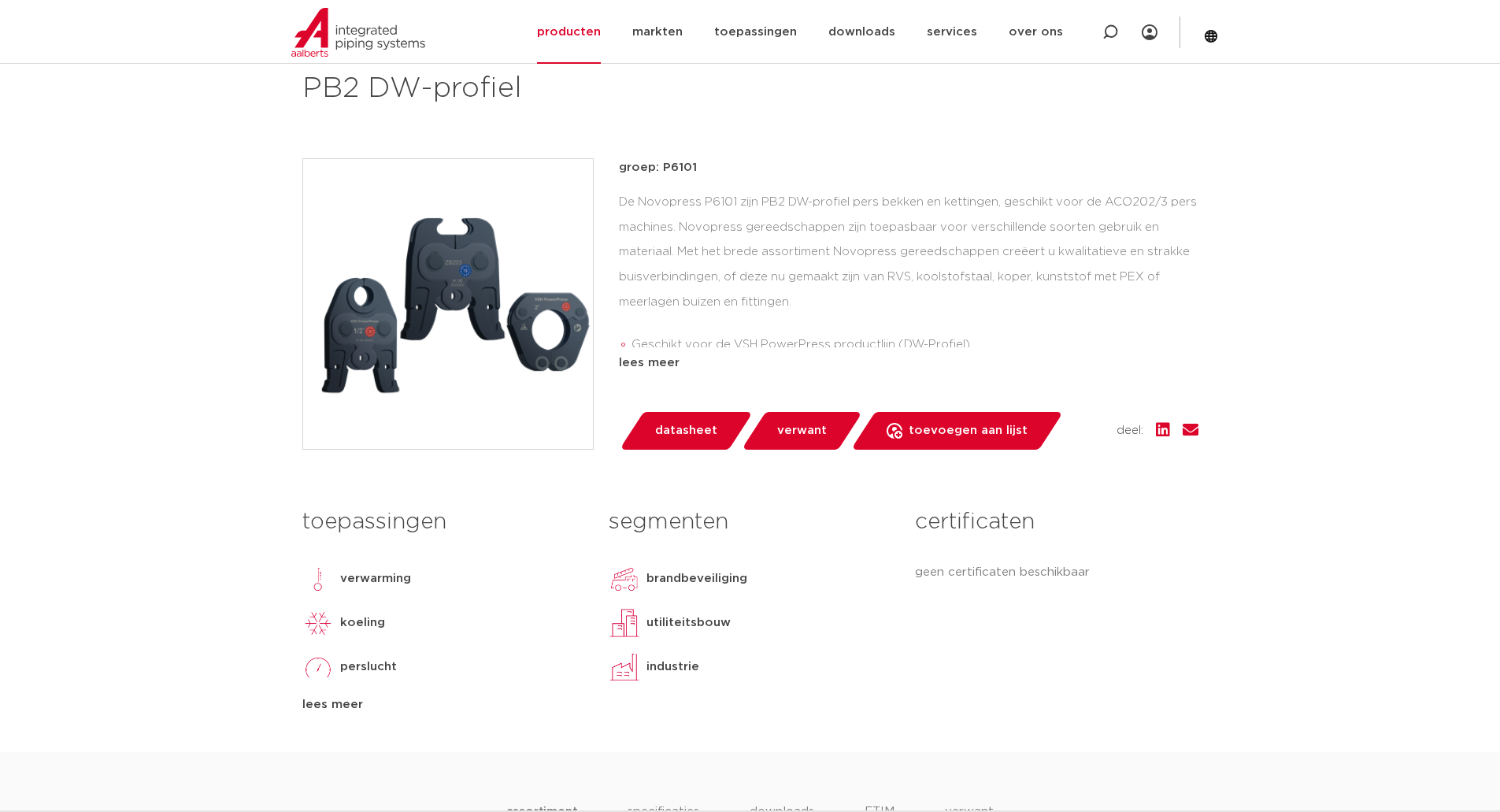
scroll to position [282, 0]
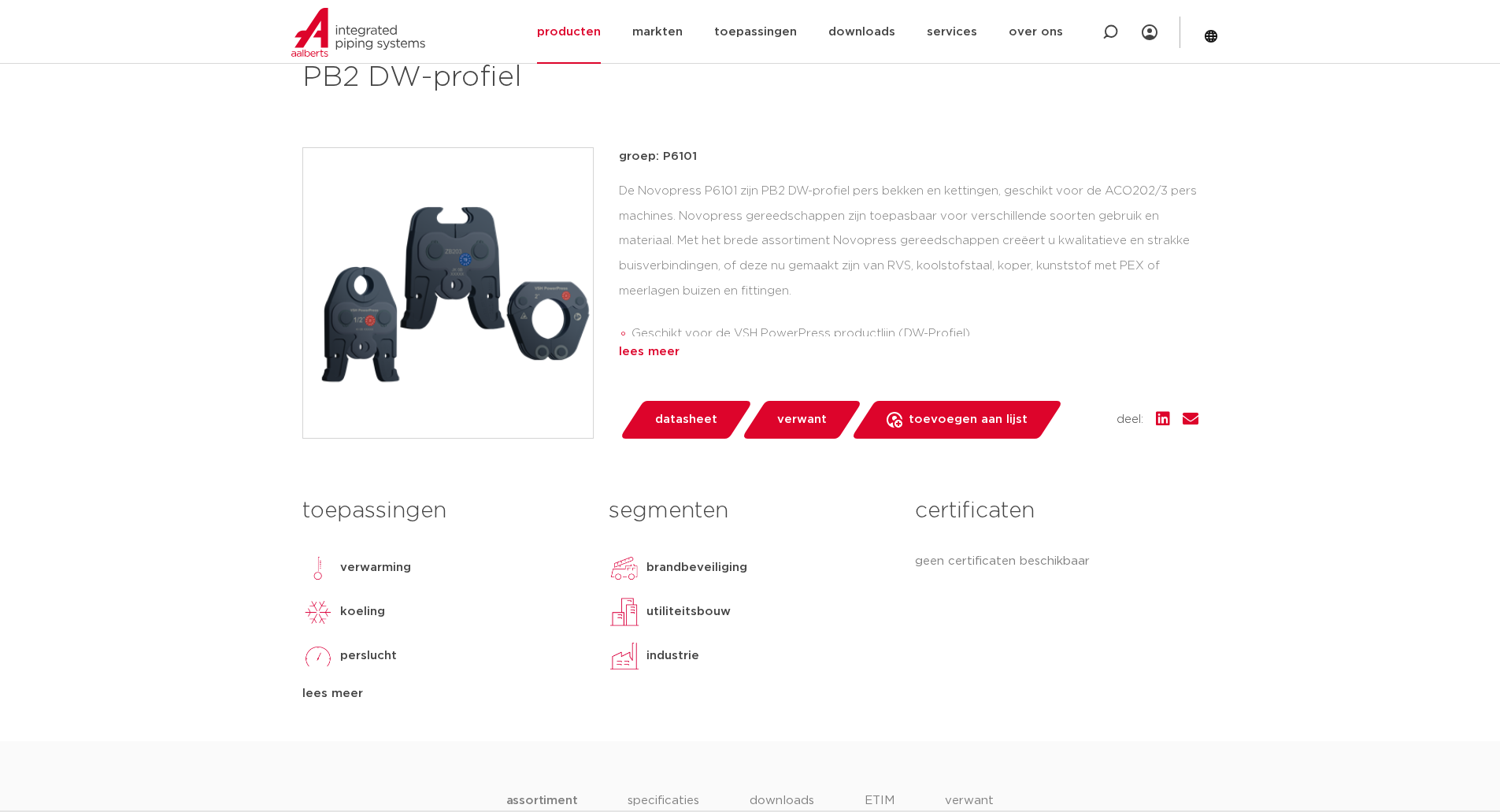
click at [655, 355] on div "lees meer" at bounding box center [908, 351] width 580 height 19
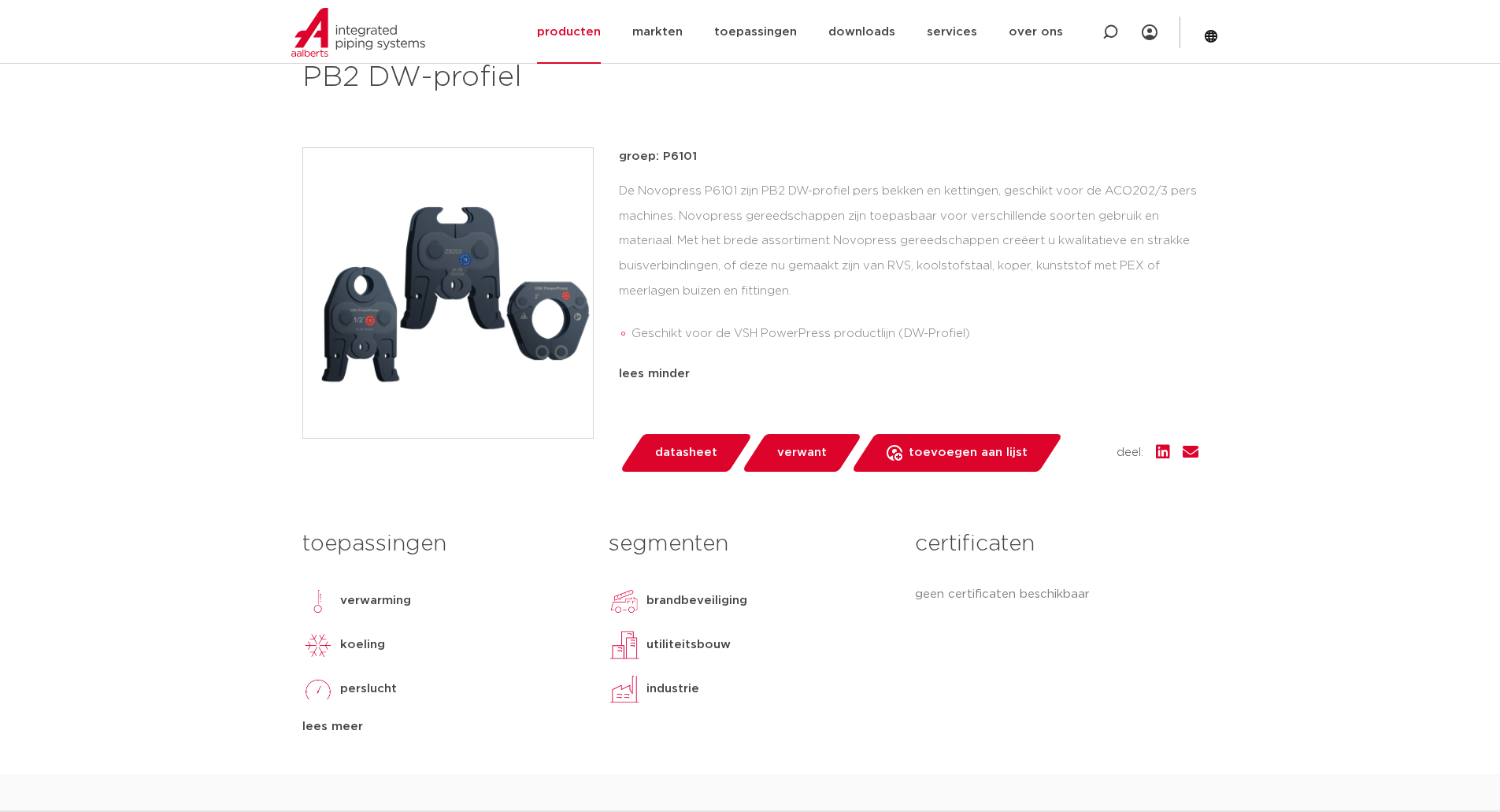
click at [452, 262] on img at bounding box center [447, 292] width 289 height 289
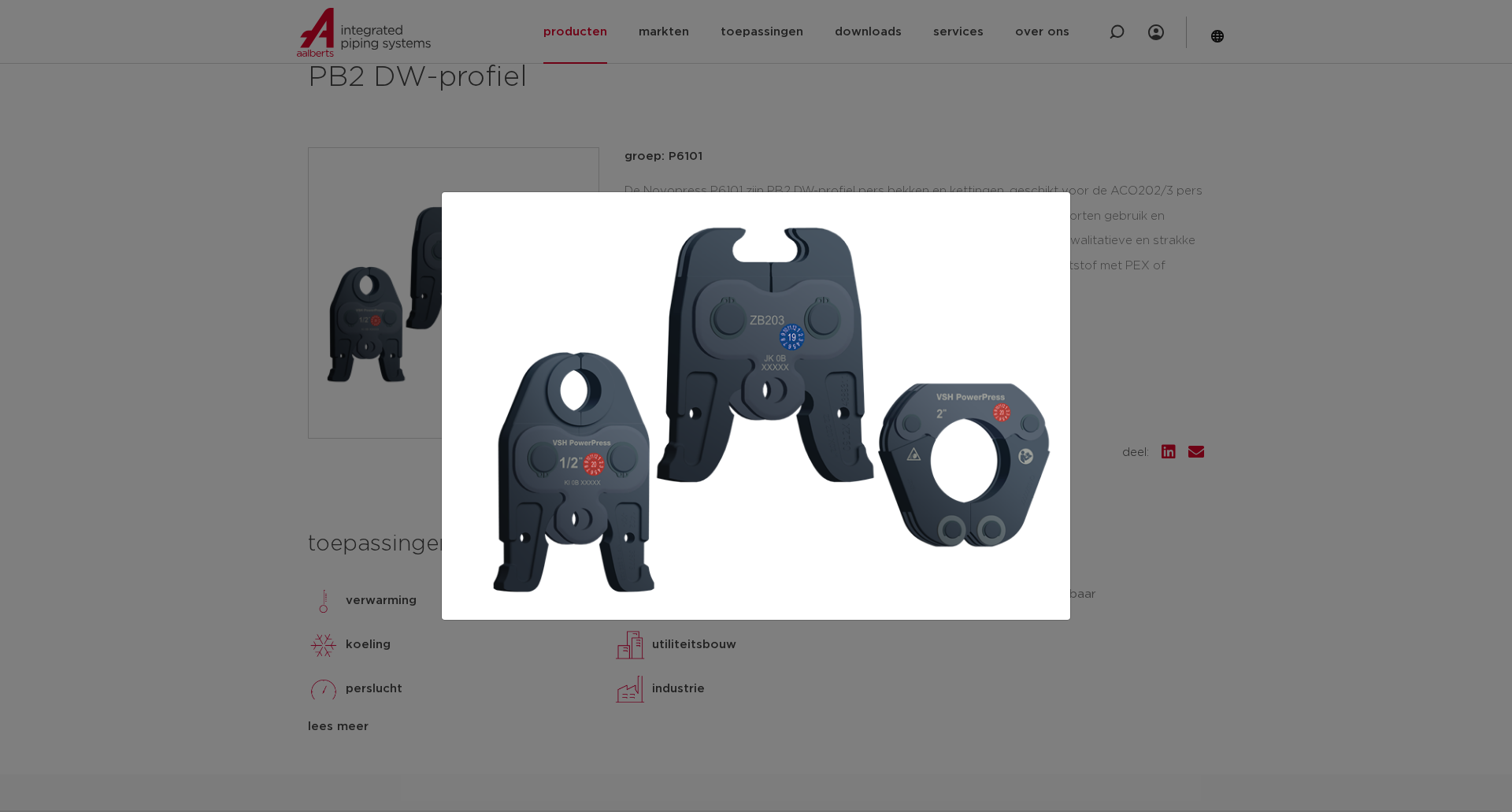
click at [224, 378] on div at bounding box center [756, 406] width 1512 height 812
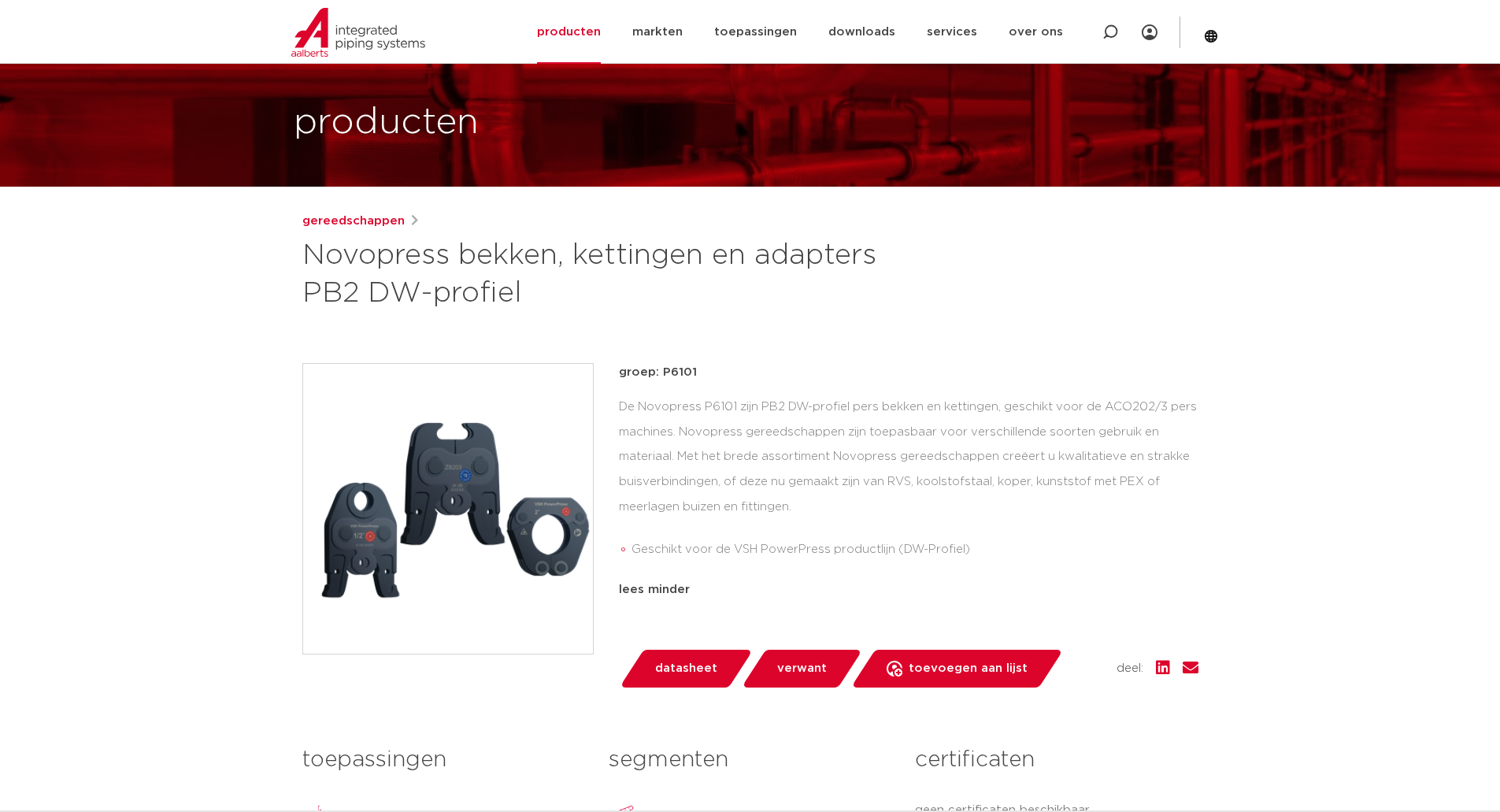
scroll to position [68, 0]
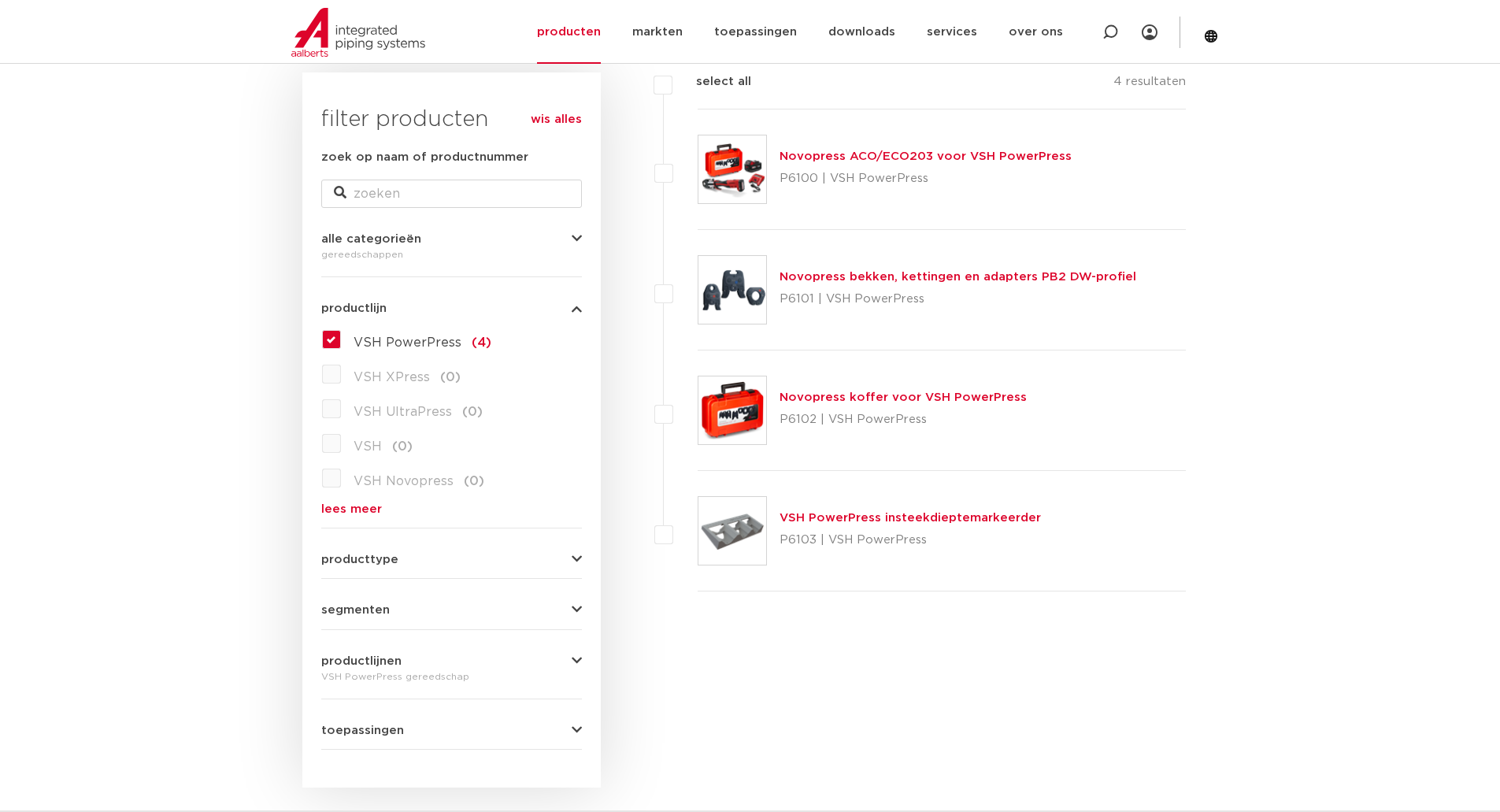
scroll to position [132, 0]
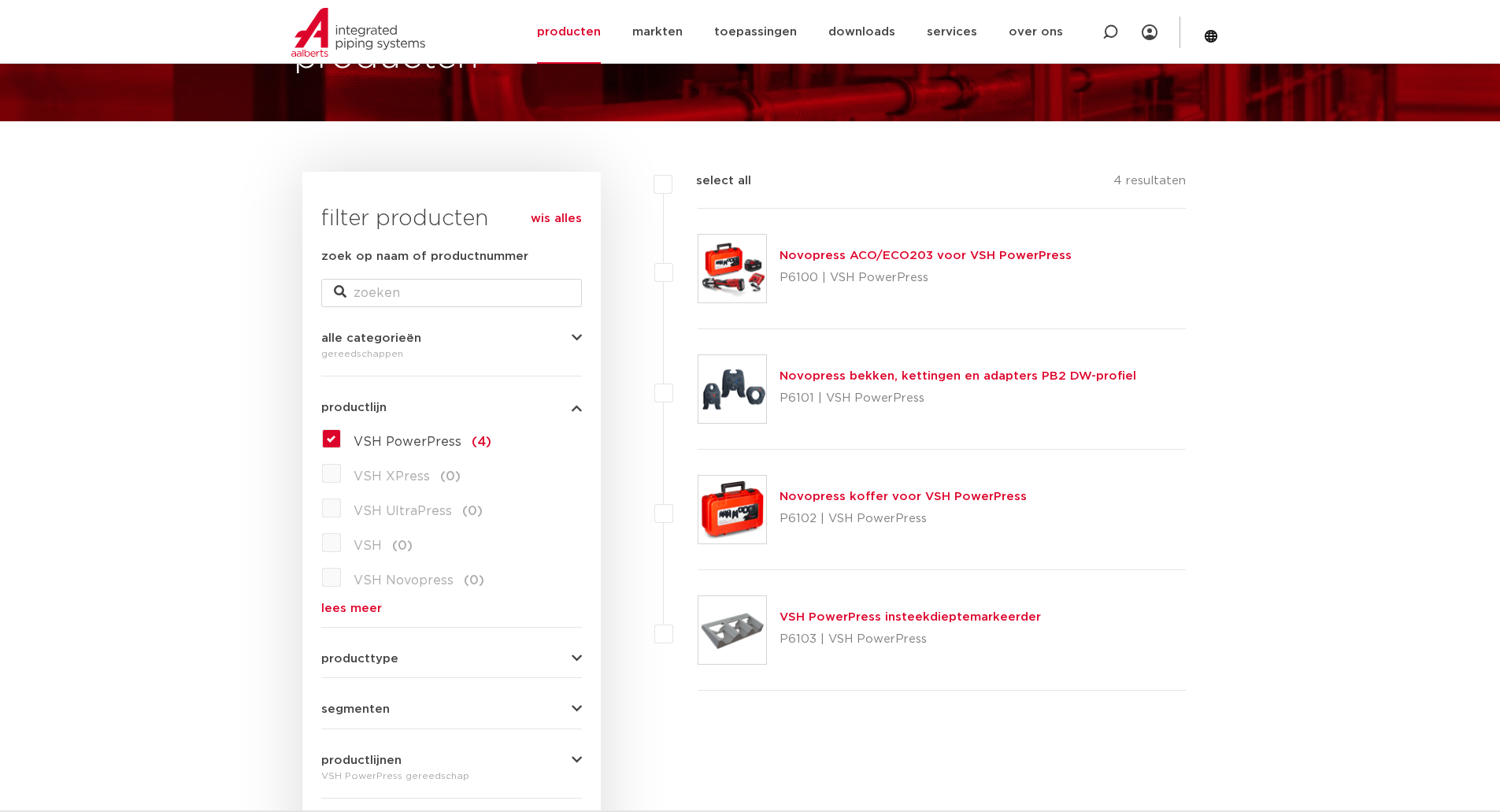
click at [354, 611] on link "lees meer" at bounding box center [452, 608] width 261 height 12
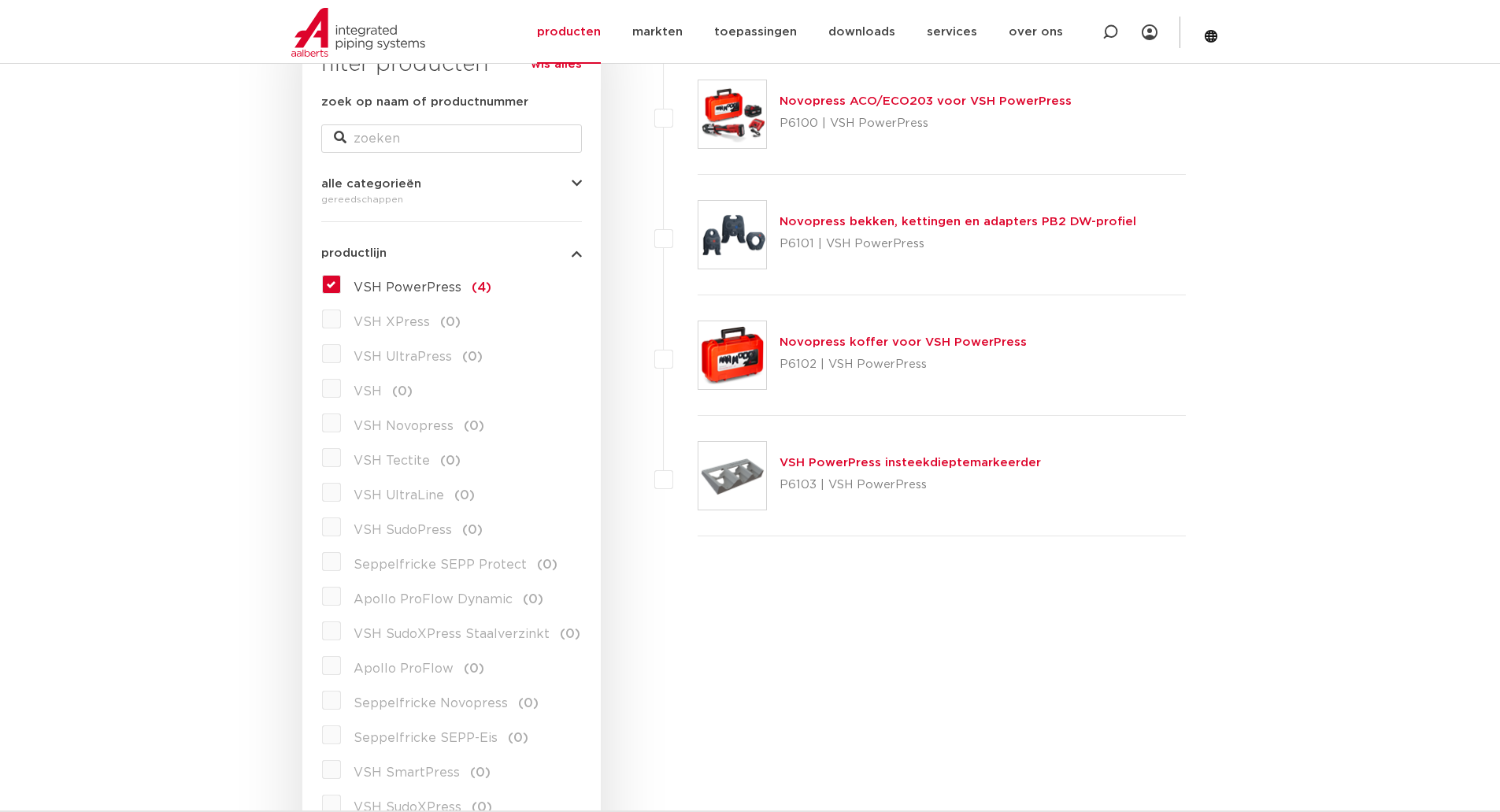
scroll to position [229, 0]
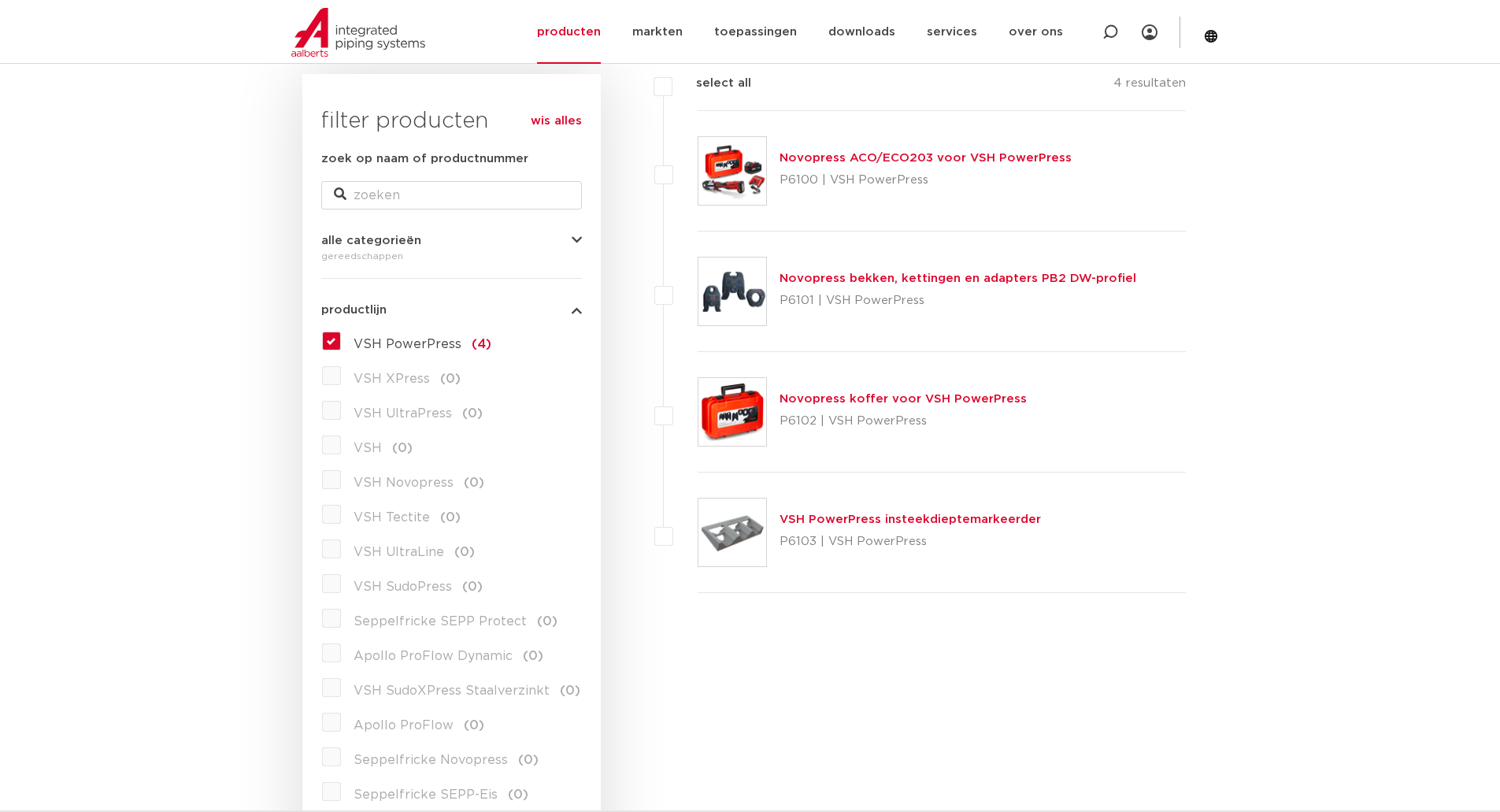
click at [893, 275] on link "Novopress bekken, kettingen en adapters PB2 DW-profiel" at bounding box center [958, 279] width 357 height 12
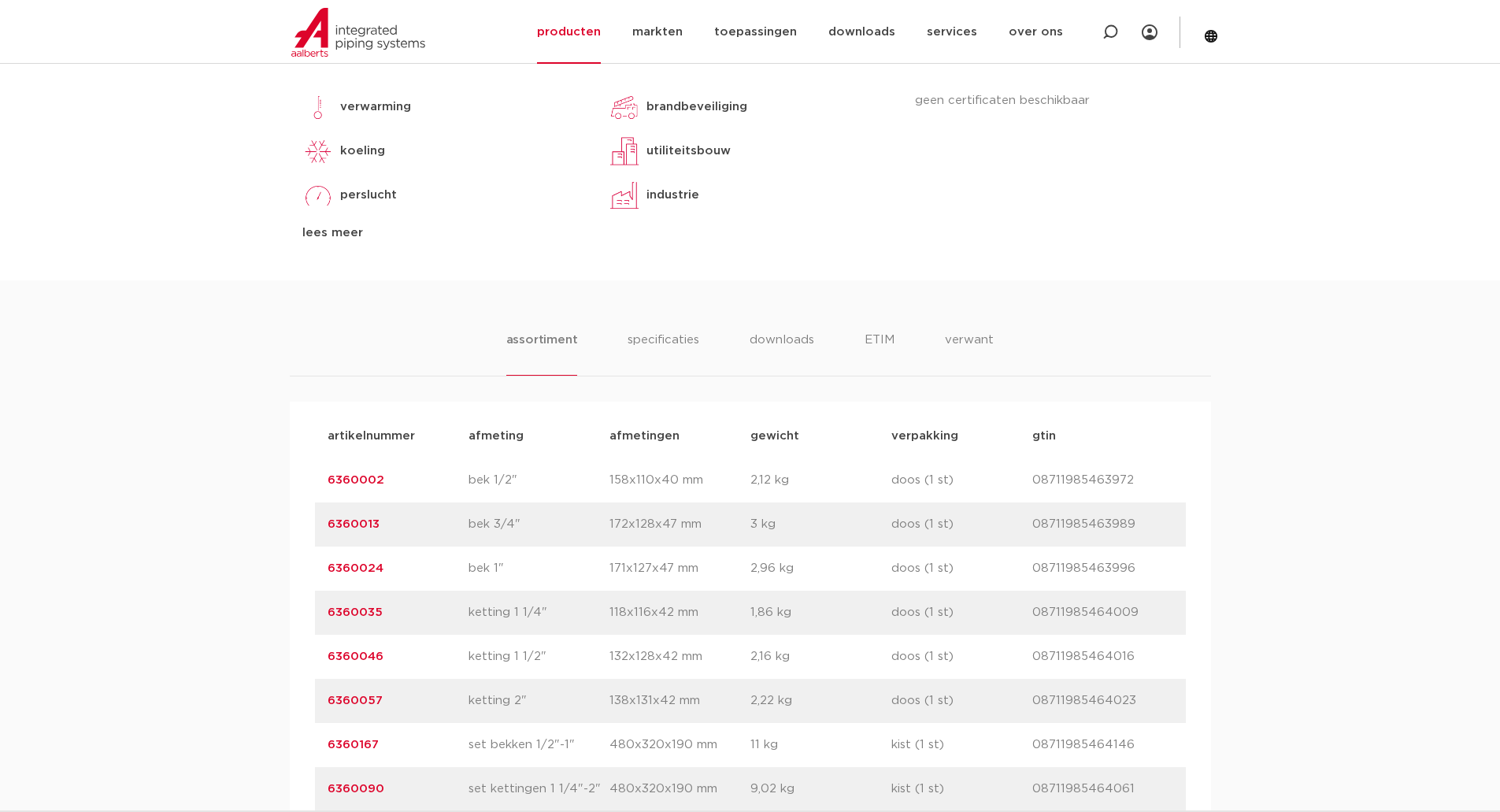
scroll to position [744, 0]
click at [678, 337] on li "specificaties" at bounding box center [663, 352] width 76 height 45
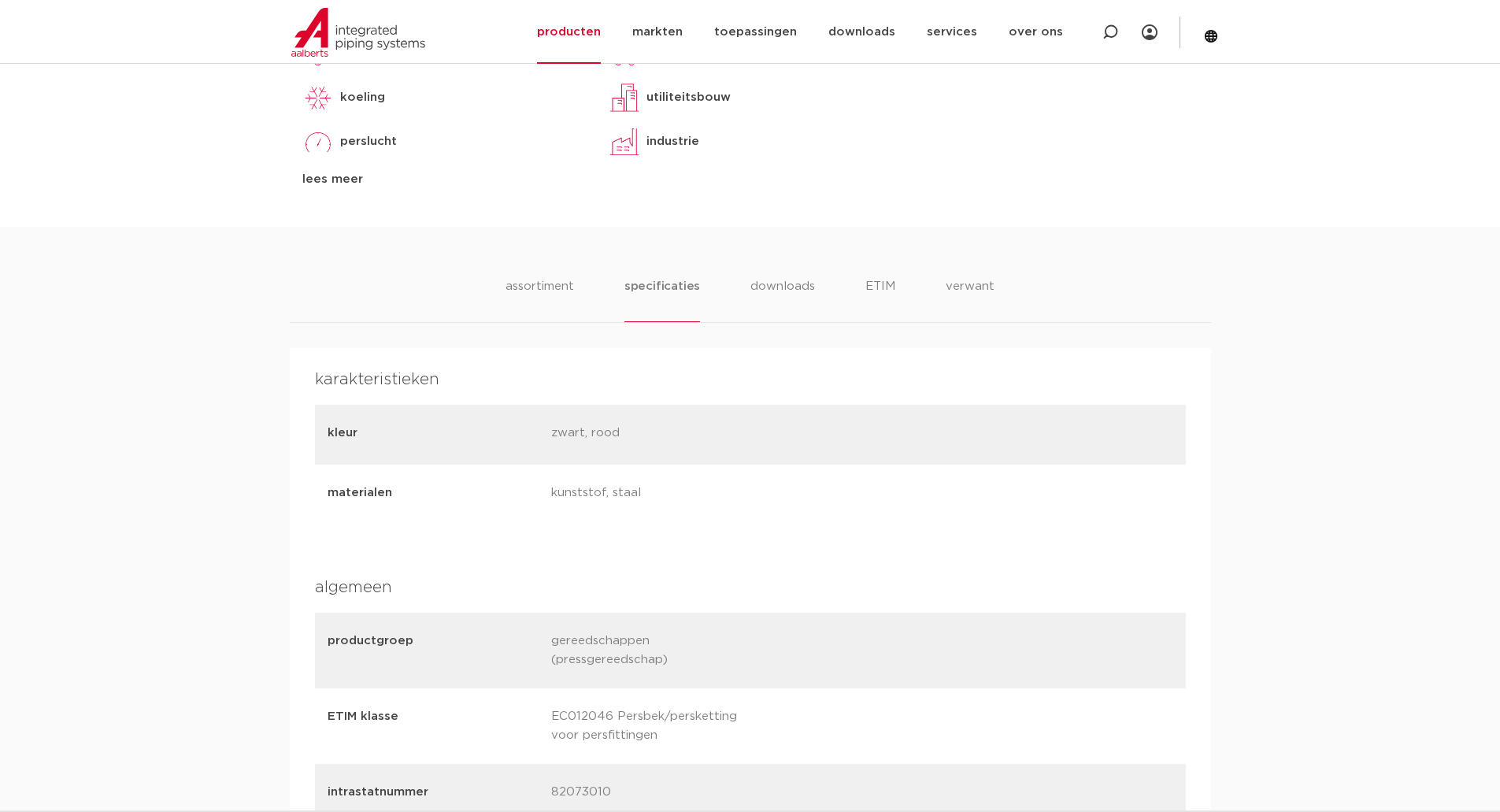
scroll to position [709, 0]
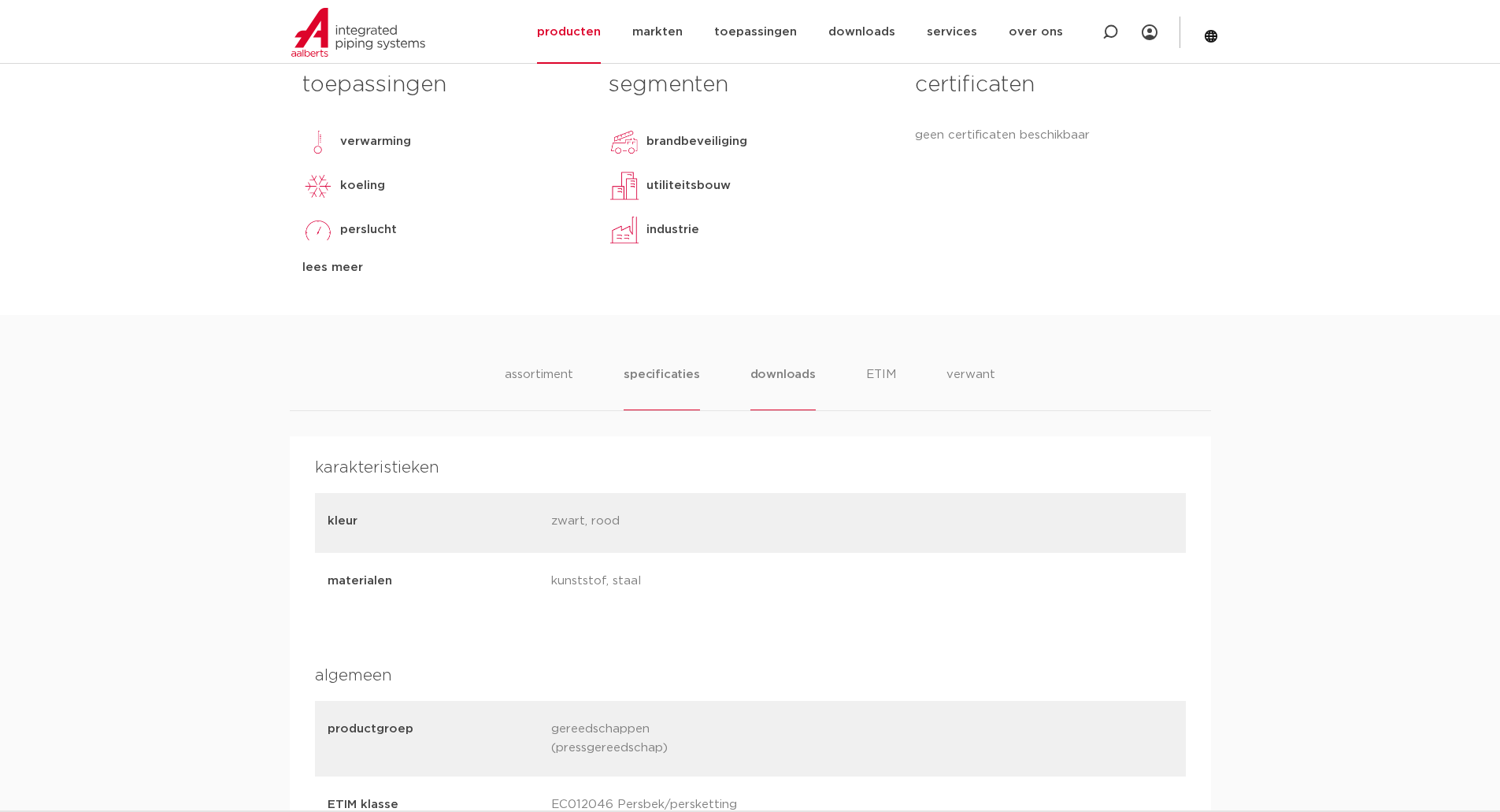
click at [794, 367] on li "downloads" at bounding box center [783, 388] width 66 height 45
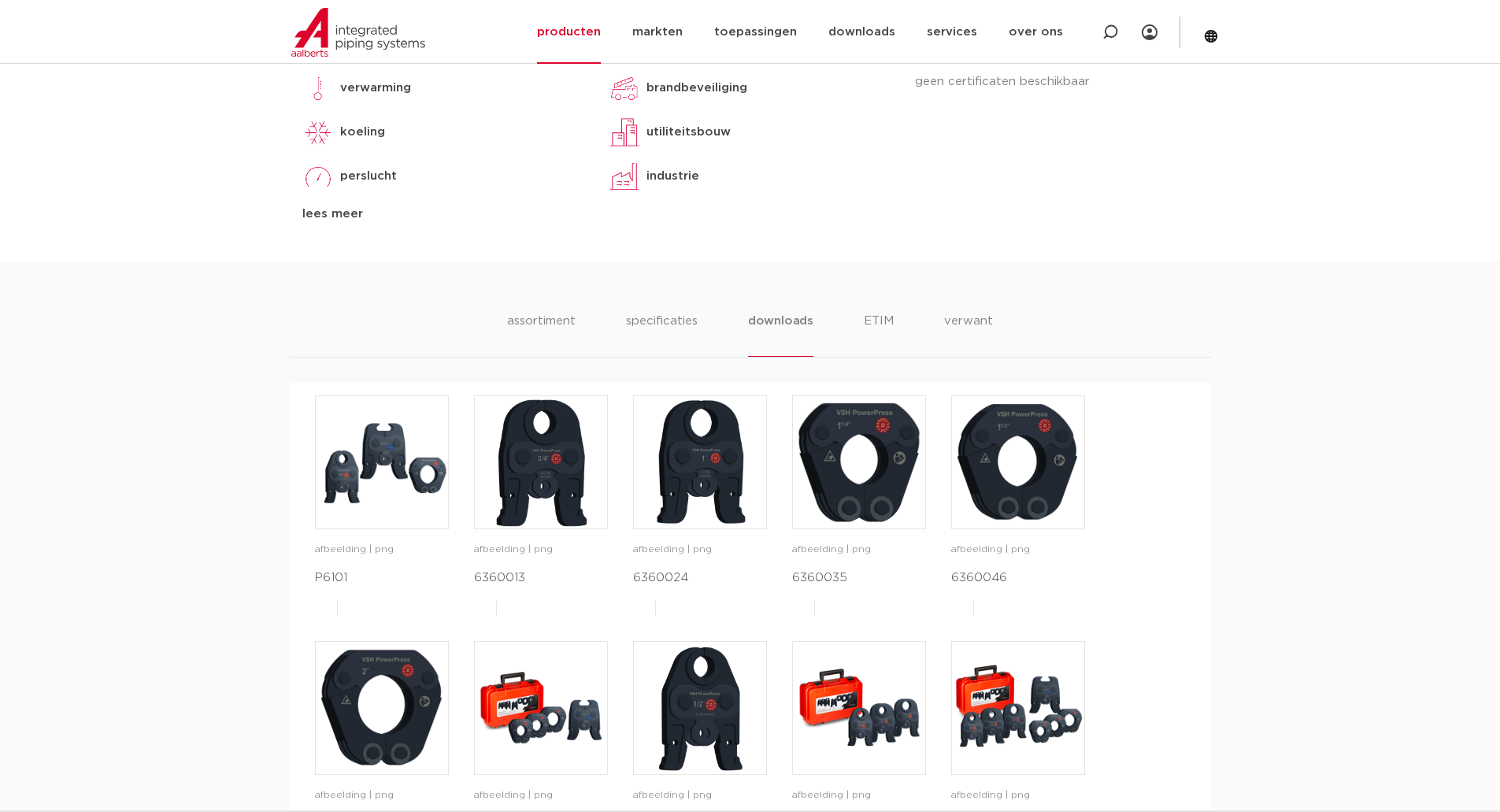
scroll to position [720, 0]
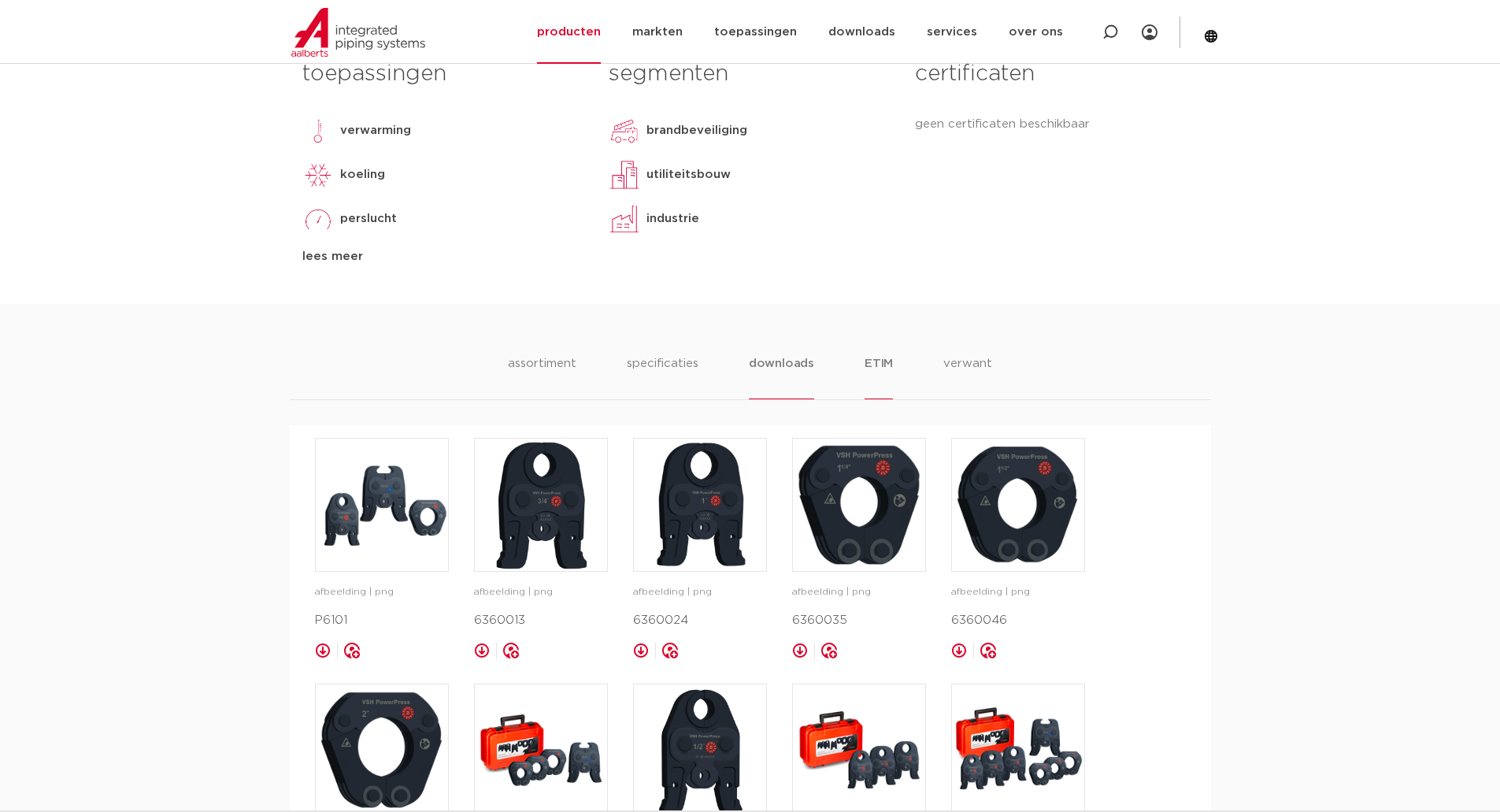
click at [891, 368] on li "ETIM" at bounding box center [879, 377] width 28 height 45
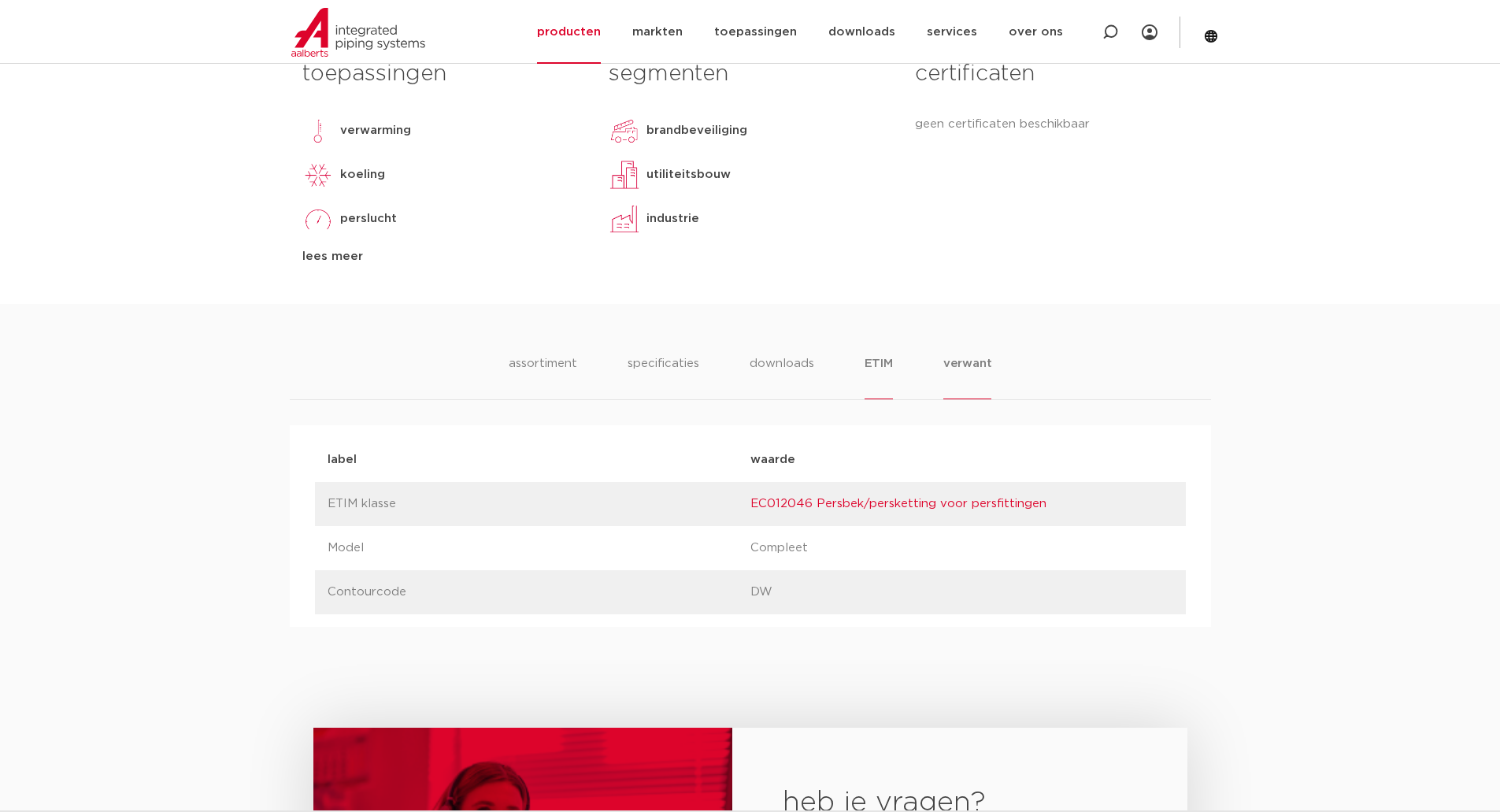
click at [961, 364] on li "verwant" at bounding box center [968, 377] width 49 height 45
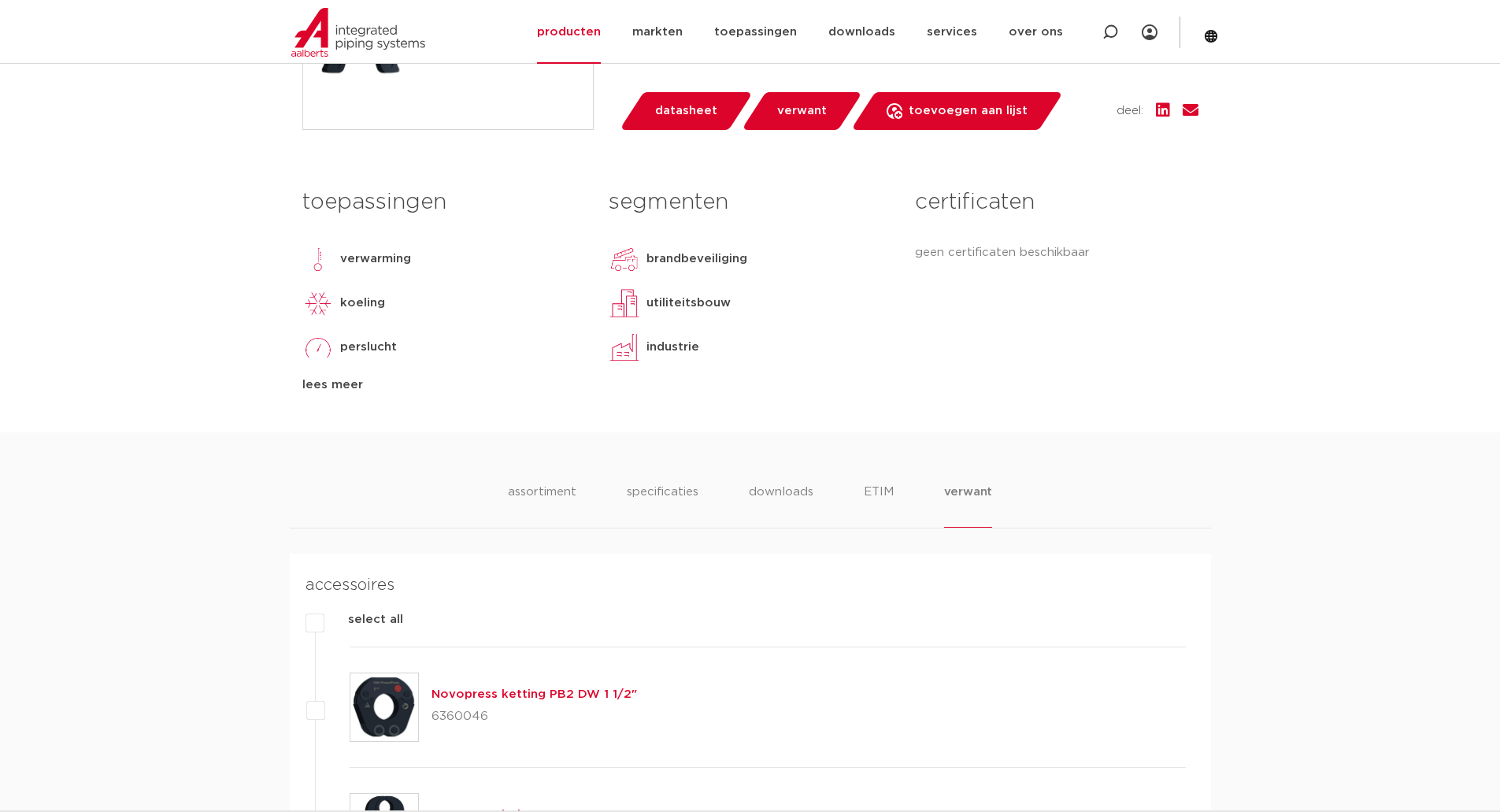
scroll to position [545, 0]
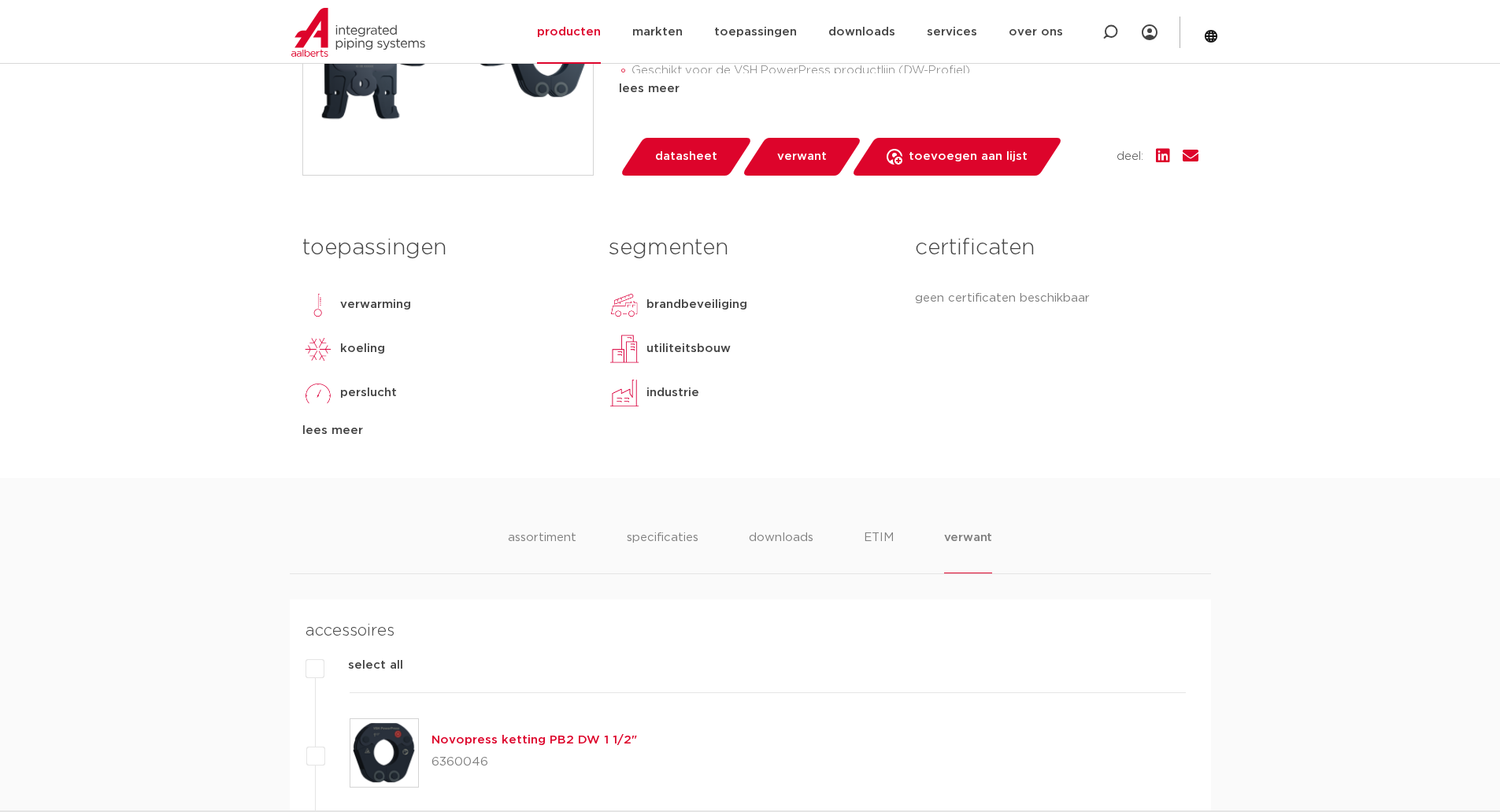
click at [551, 543] on li "assortiment" at bounding box center [542, 551] width 72 height 45
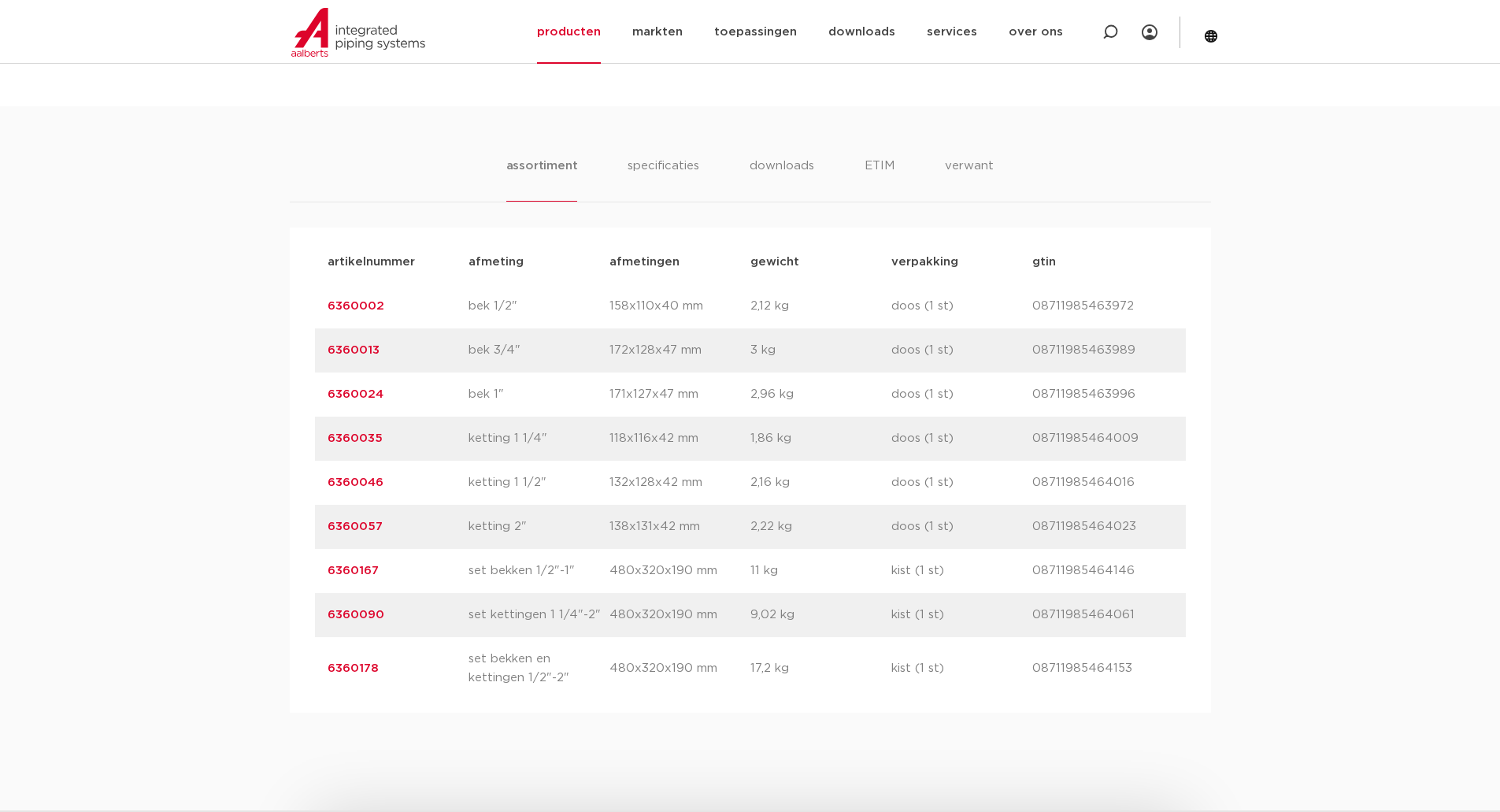
scroll to position [918, 0]
drag, startPoint x: 384, startPoint y: 666, endPoint x: 327, endPoint y: 669, distance: 57.1
click at [328, 669] on p "6360178" at bounding box center [398, 667] width 141 height 19
copy link "6360178"
drag, startPoint x: 393, startPoint y: 528, endPoint x: 314, endPoint y: 531, distance: 79.1
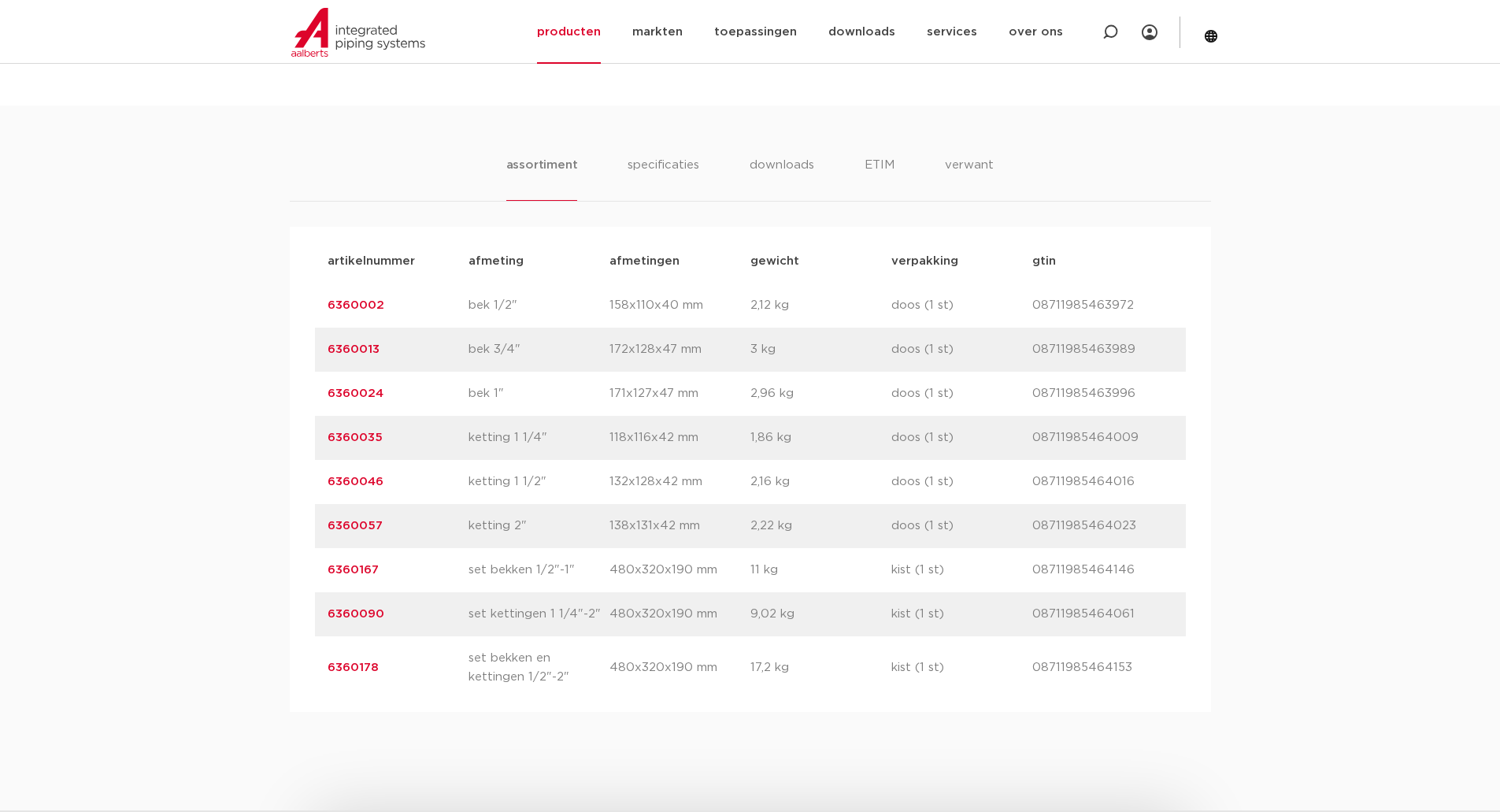
click at [314, 531] on div "artikelnummer afmeting [GEOGRAPHIC_DATA] gewicht verpakking gtin artikelnummer …" at bounding box center [750, 469] width 921 height 485
copy link "6360057"
